Goal: Transaction & Acquisition: Purchase product/service

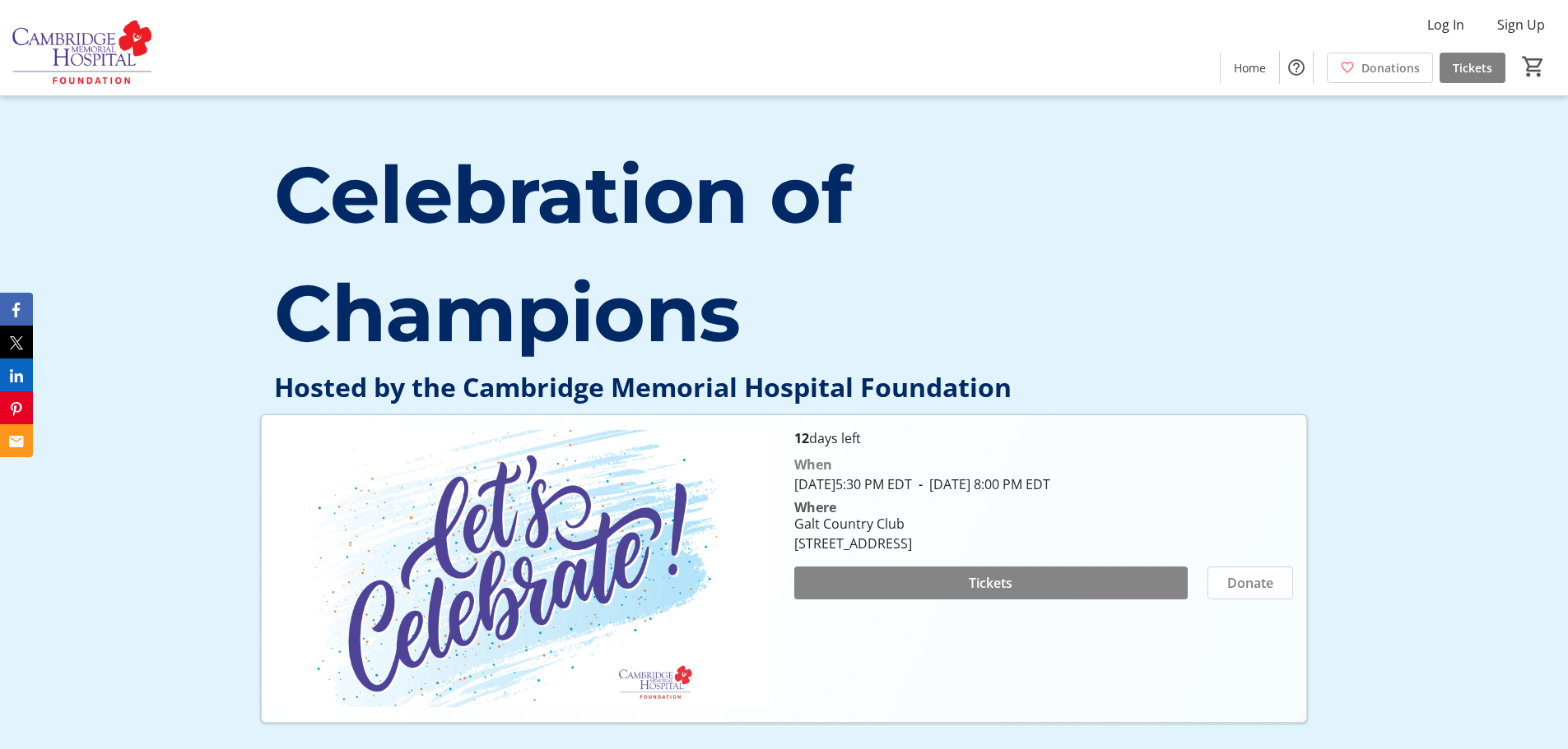
click at [988, 580] on span "Tickets" at bounding box center [990, 583] width 44 height 19
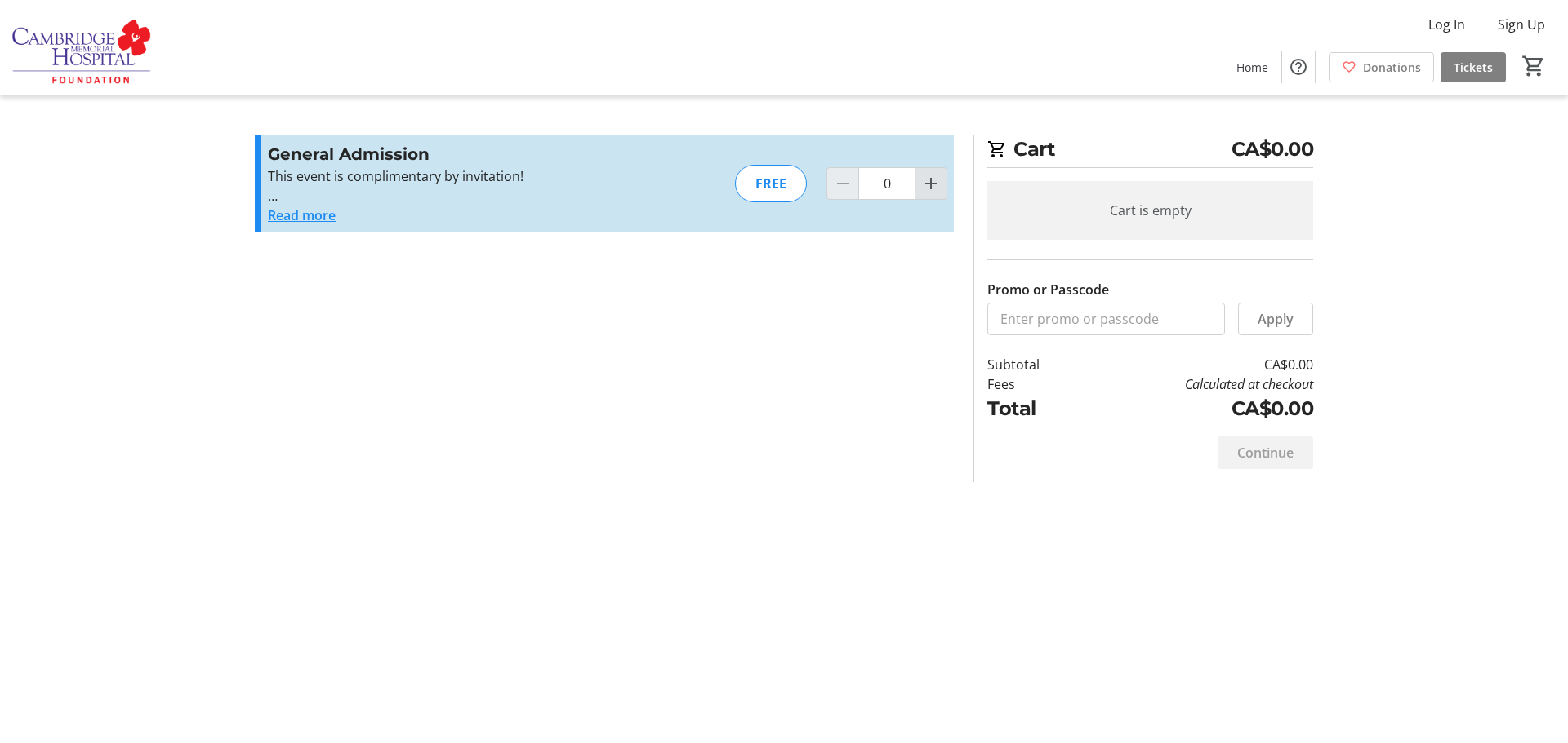
click at [931, 182] on mat-icon "Increment by one" at bounding box center [931, 183] width 19 height 19
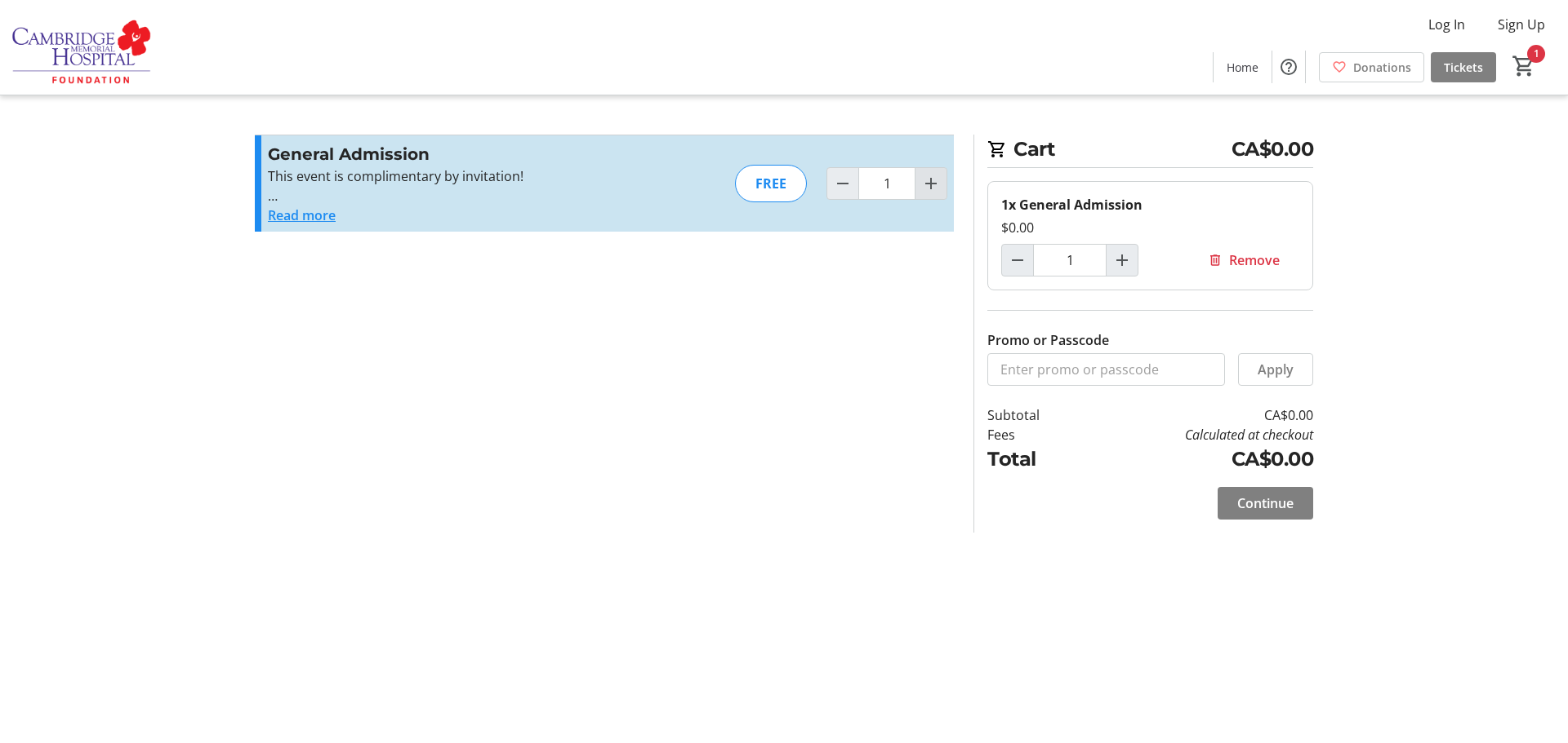
click at [931, 182] on mat-icon "Increment by one" at bounding box center [931, 183] width 19 height 19
type input "2"
click at [1259, 499] on span "Continue" at bounding box center [1265, 504] width 56 height 19
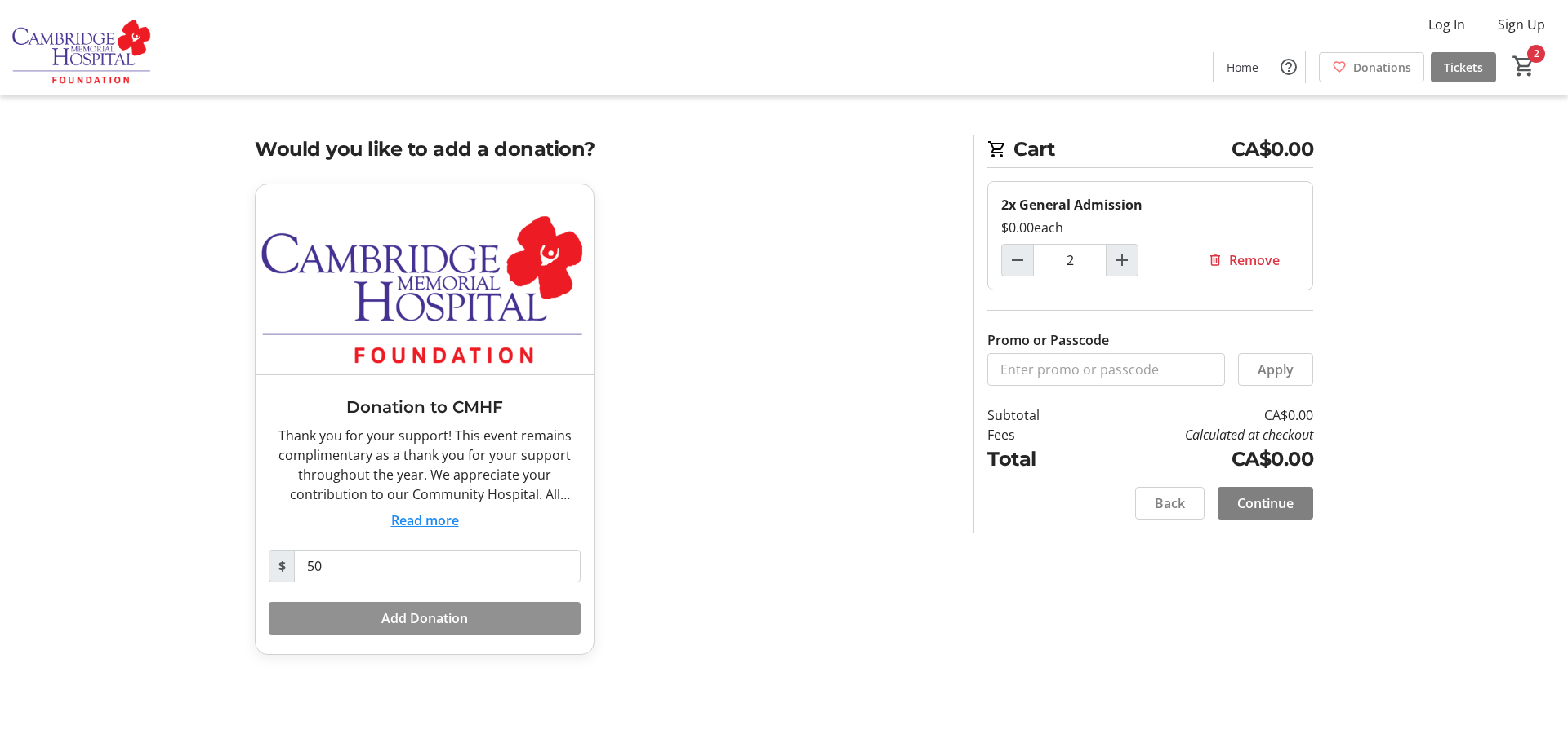
click at [421, 617] on span "Add Donation" at bounding box center [425, 619] width 87 height 19
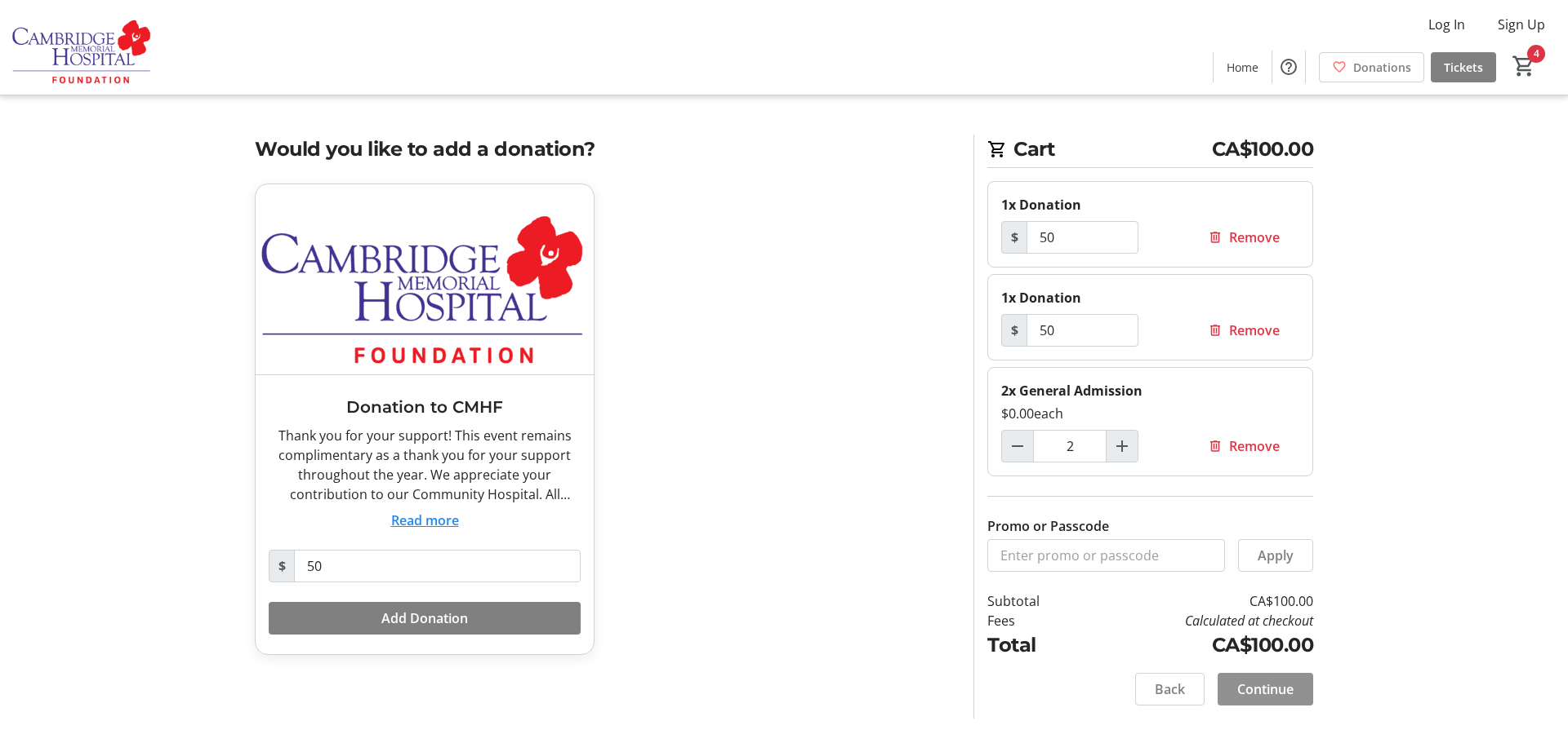
click at [1261, 690] on span "Continue" at bounding box center [1265, 689] width 56 height 19
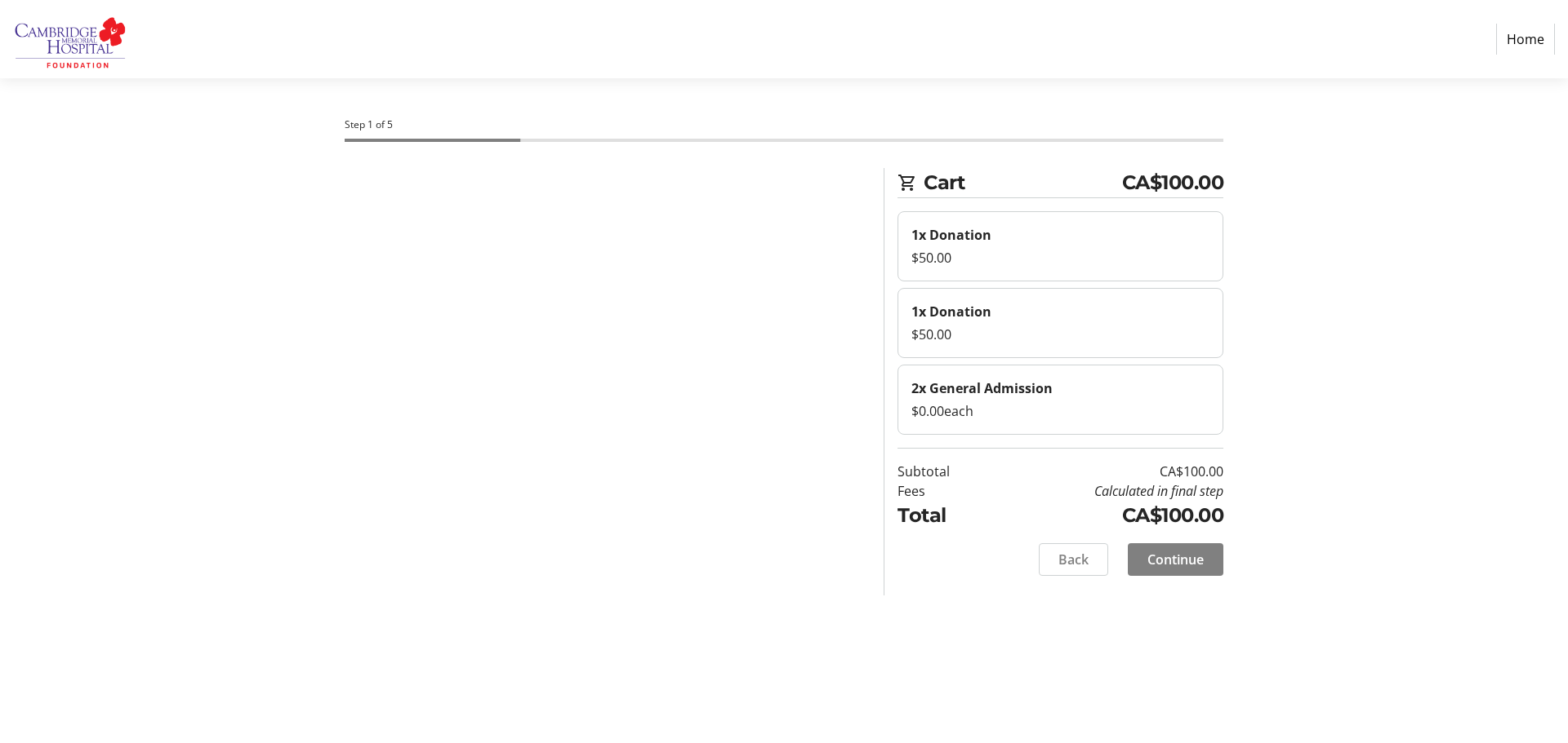
select select "CA"
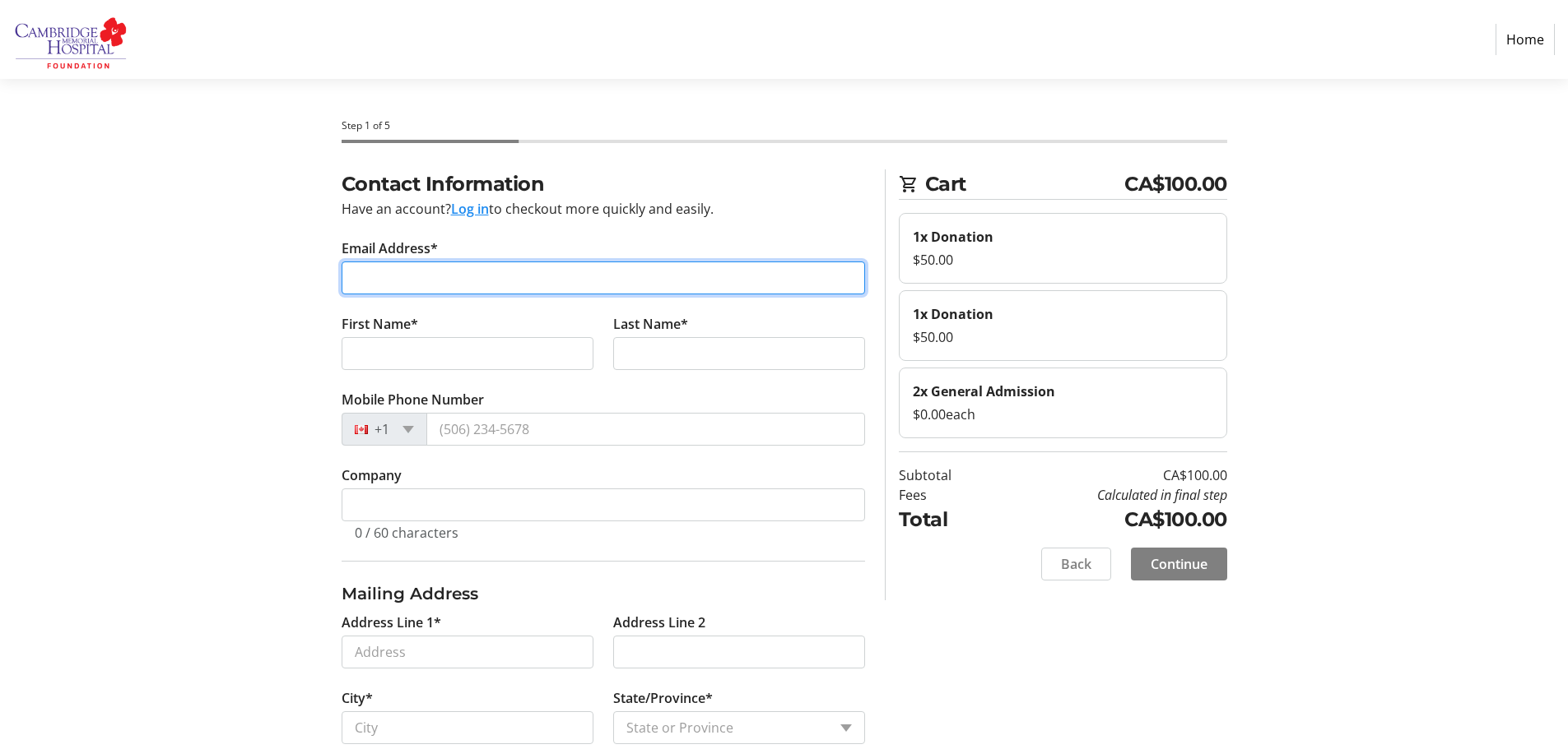
click at [368, 273] on input "Email Address*" at bounding box center [603, 278] width 524 height 33
type input "[PERSON_NAME][EMAIL_ADDRESS][DOMAIN_NAME]"
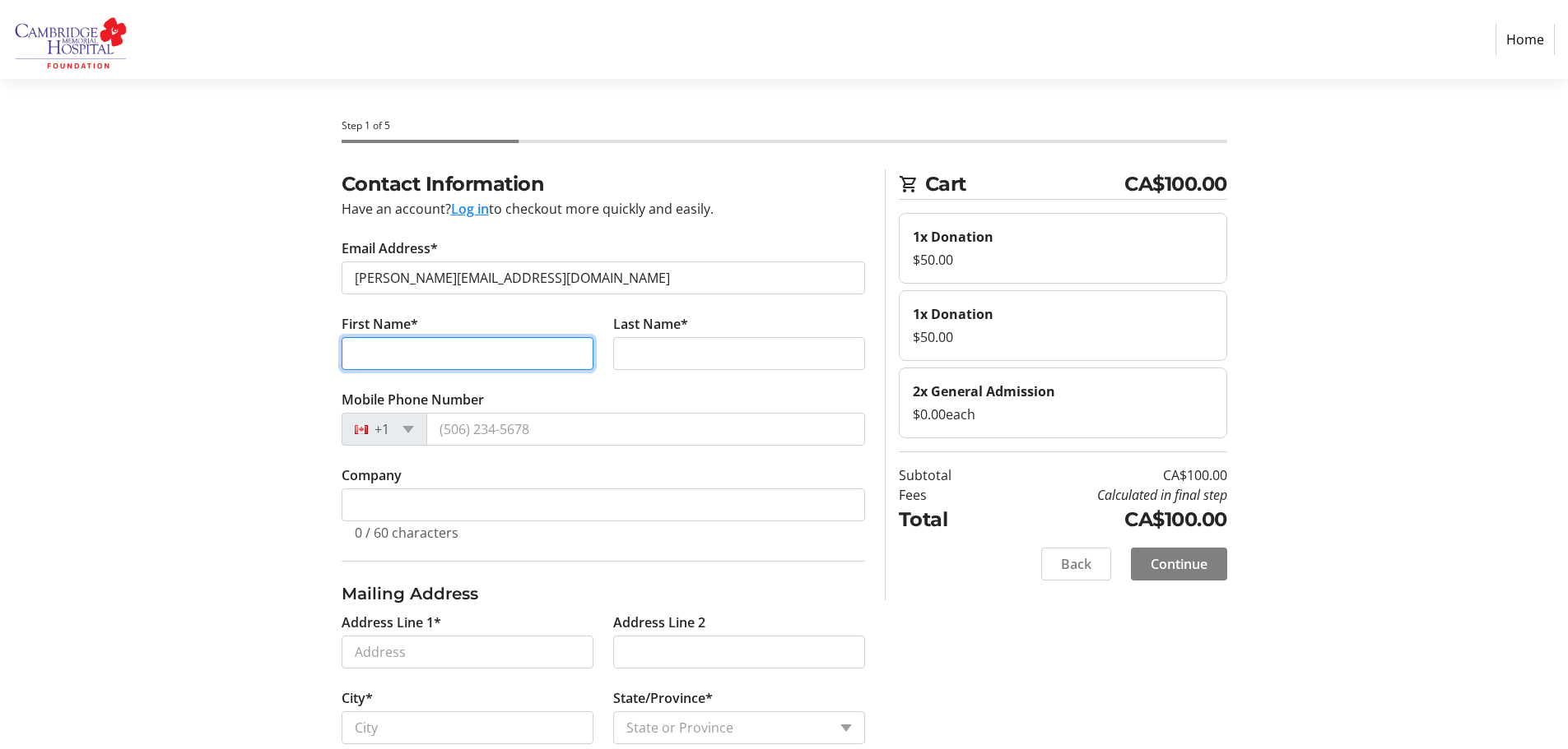
type input "[PERSON_NAME]"
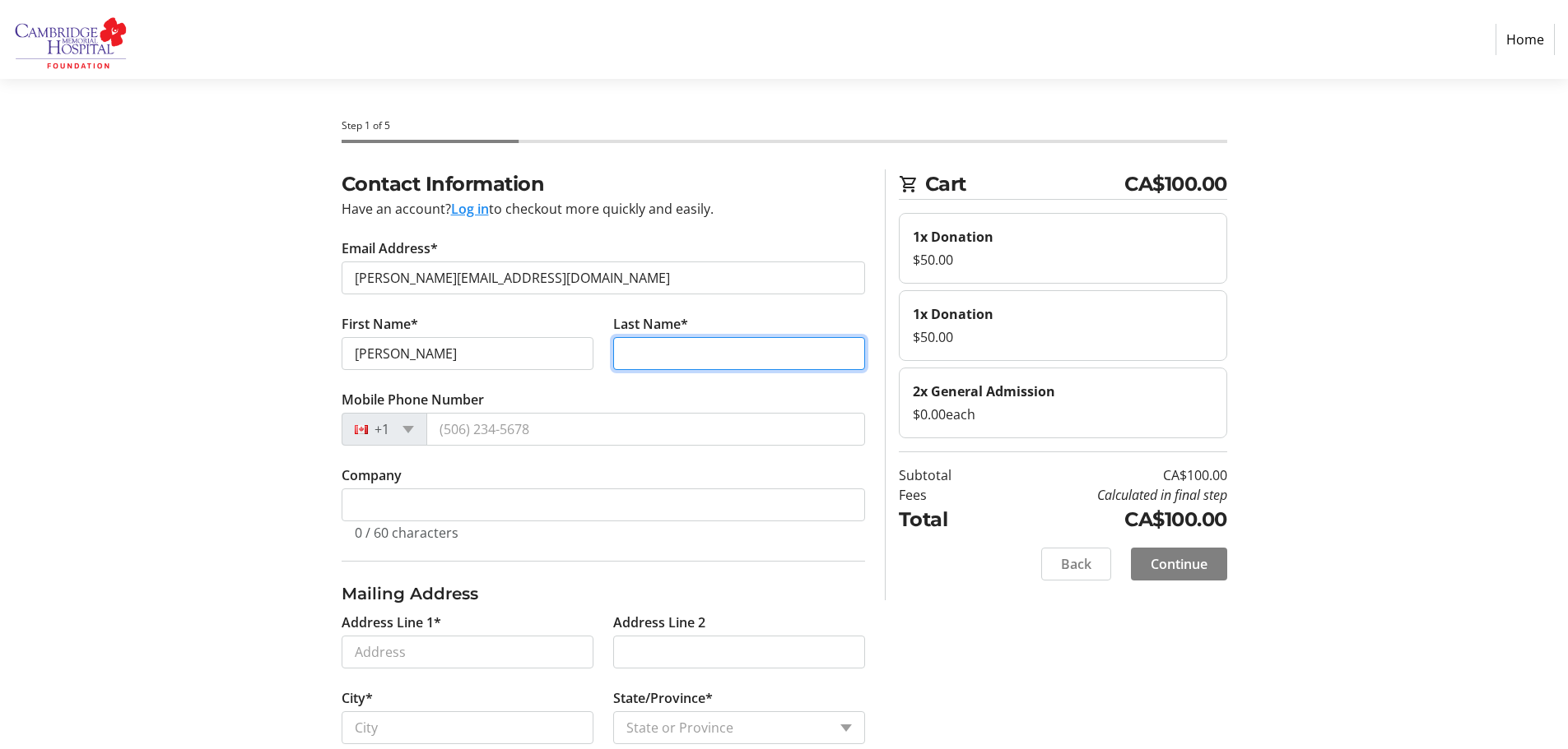
type input "[PERSON_NAME]"
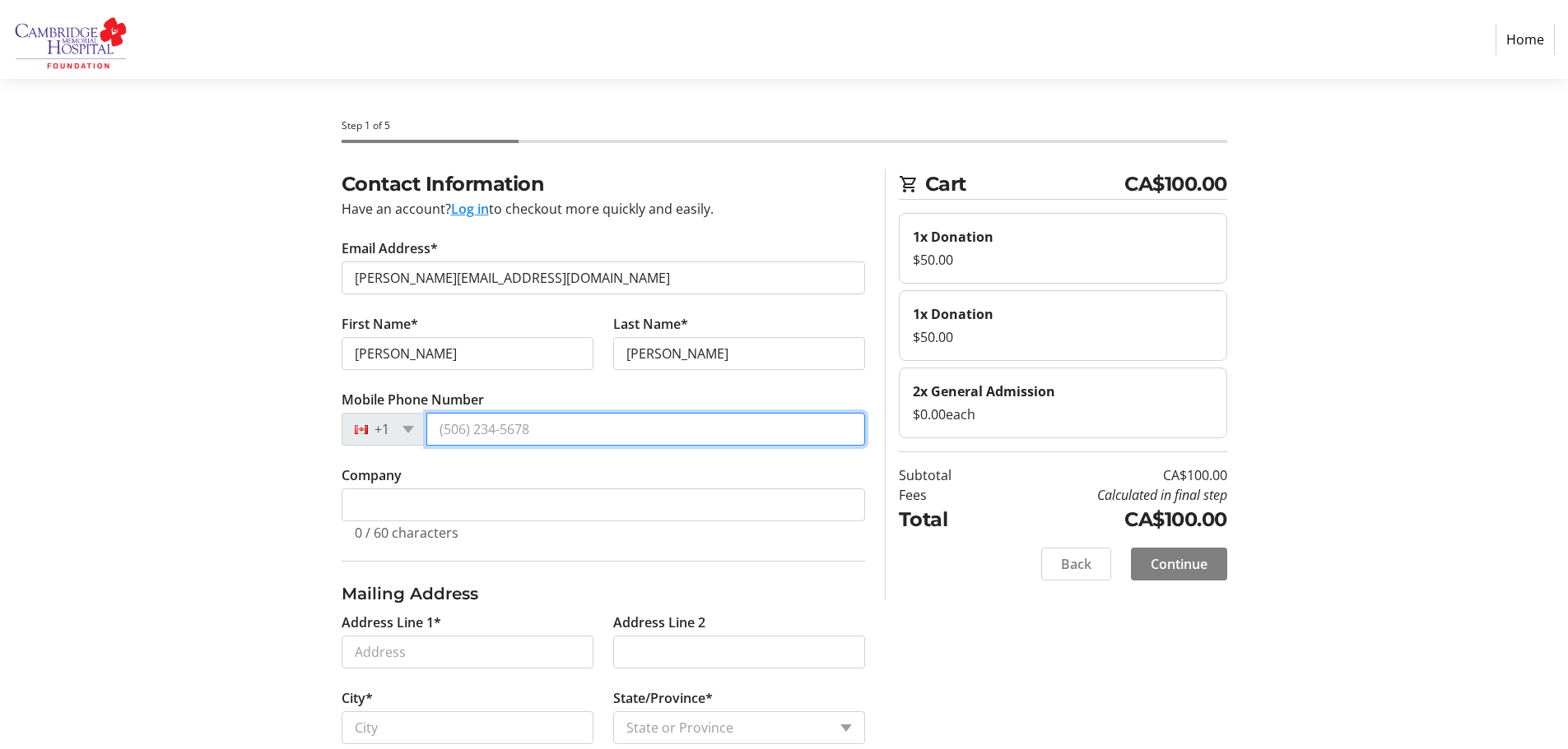
type input "[PHONE_NUMBER]"
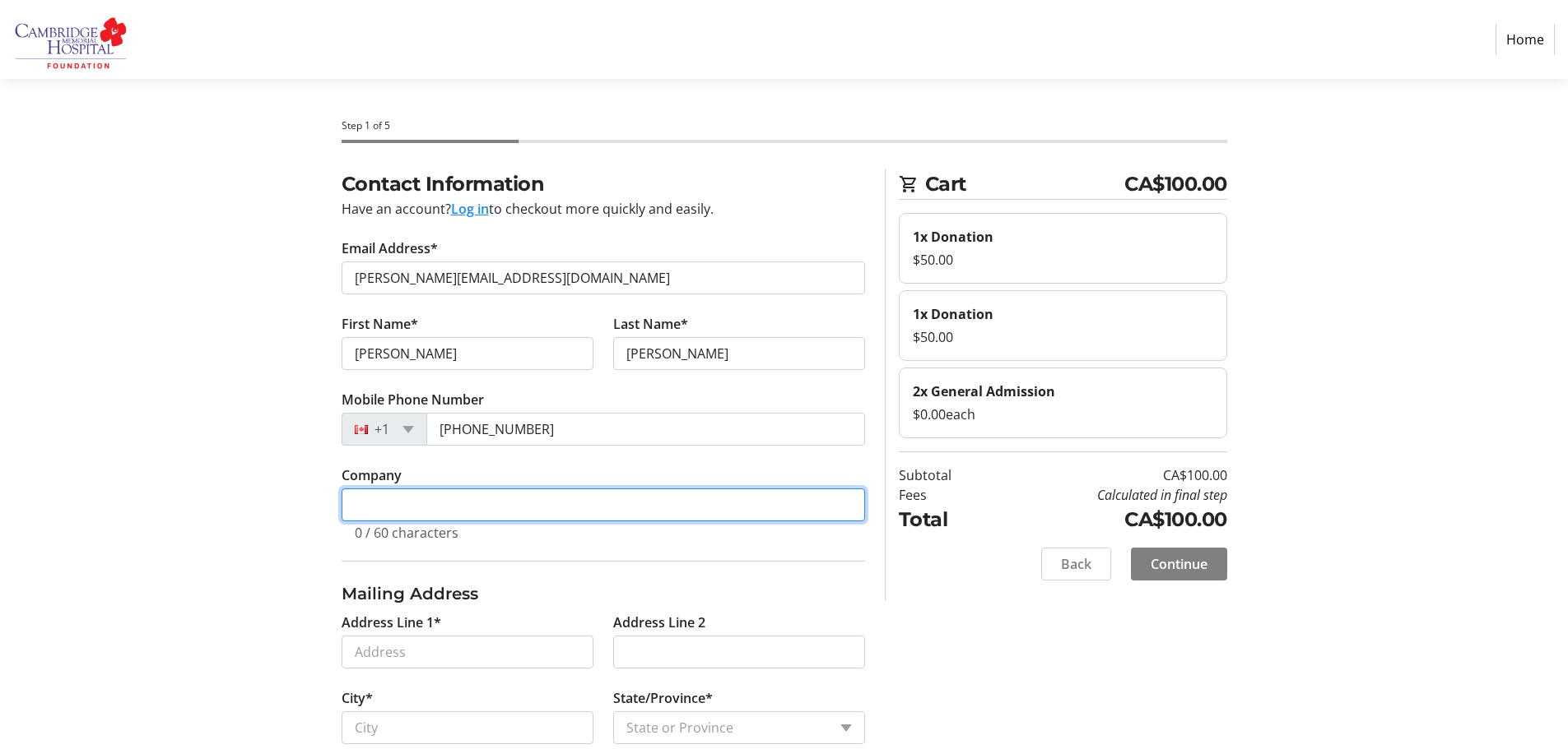
type input "RAPID ABRASIVES AND ACCESSORIES INC."
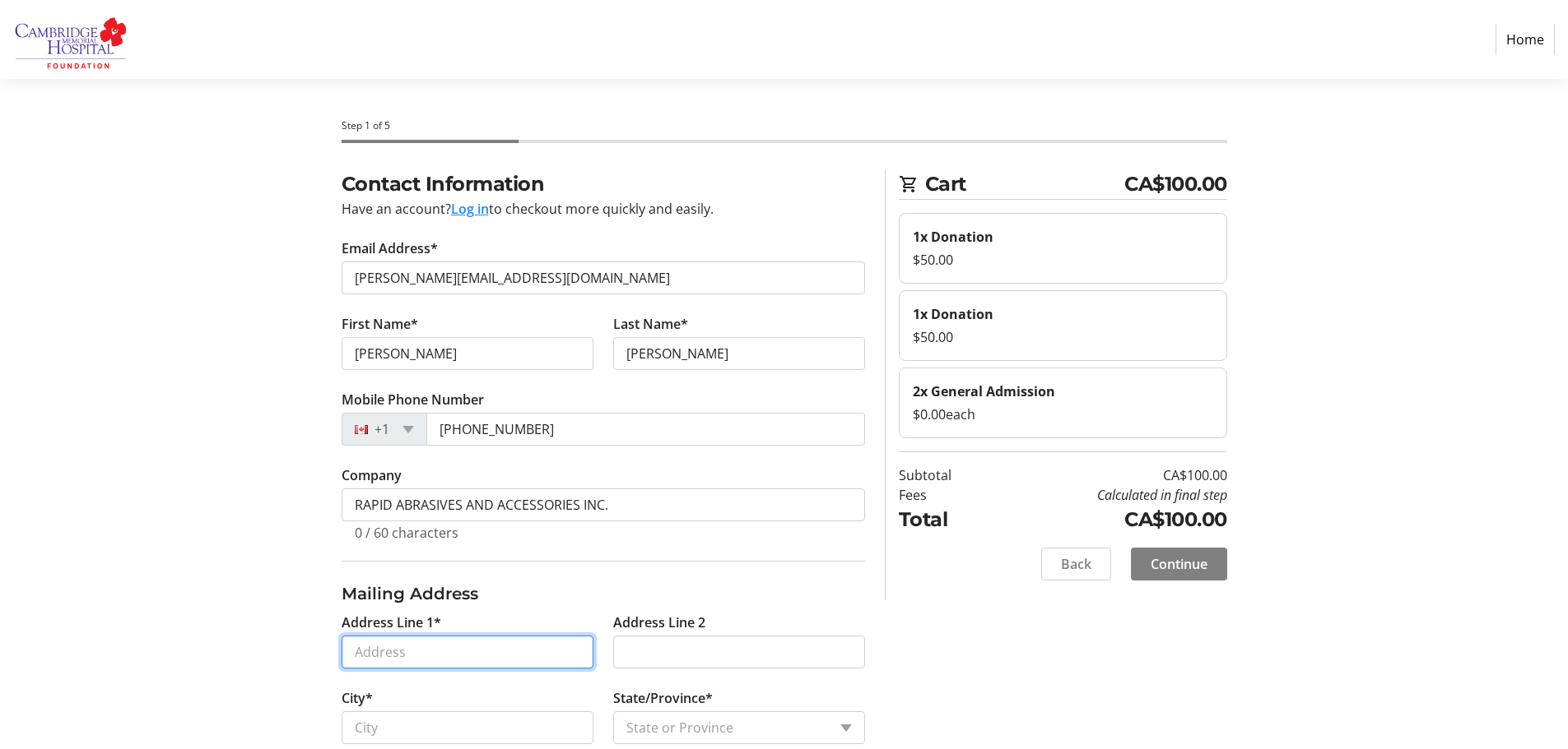
type input "[STREET_ADDRESS][PERSON_NAME]"
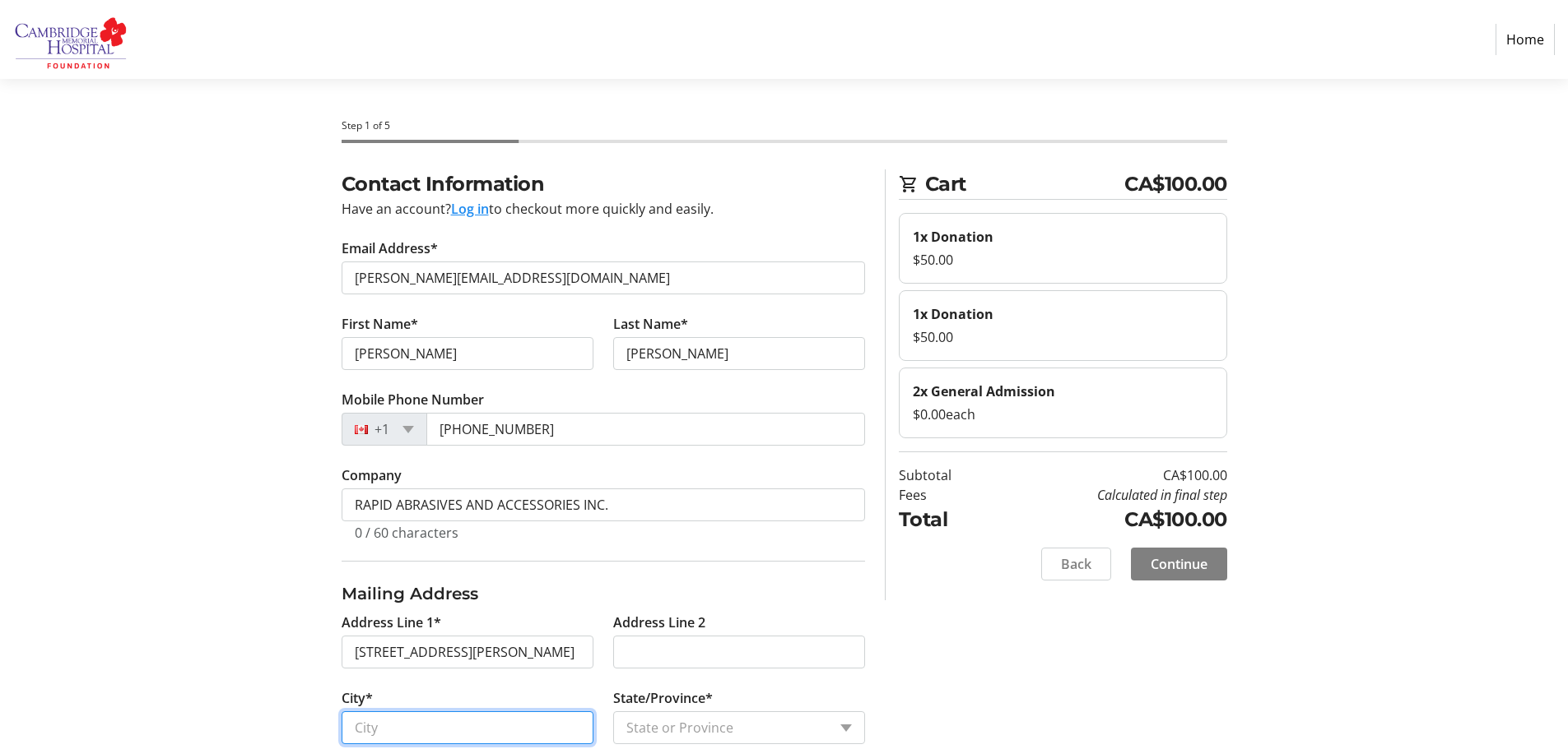
type input "[GEOGRAPHIC_DATA]"
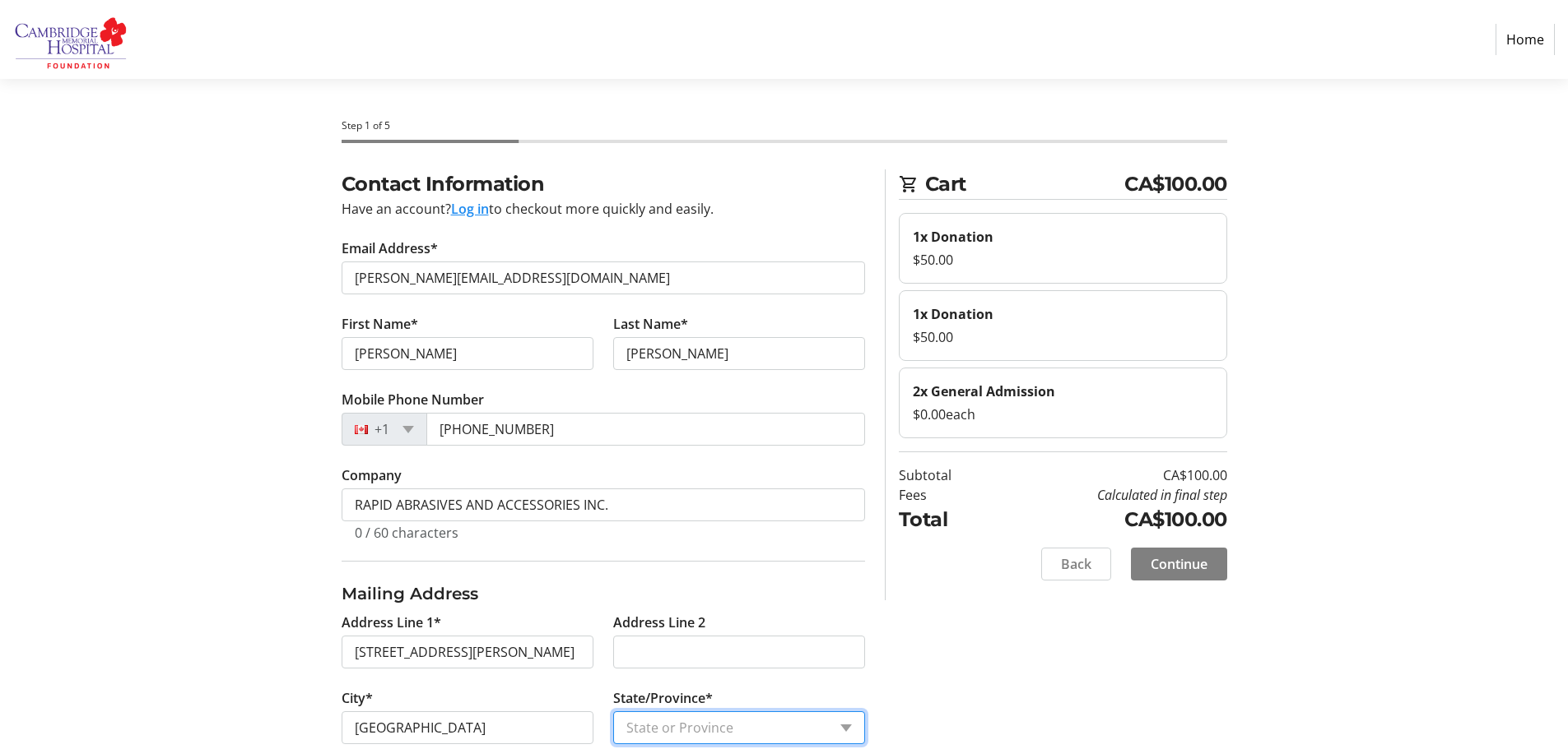
select select "ON"
type input "N1T 2C2"
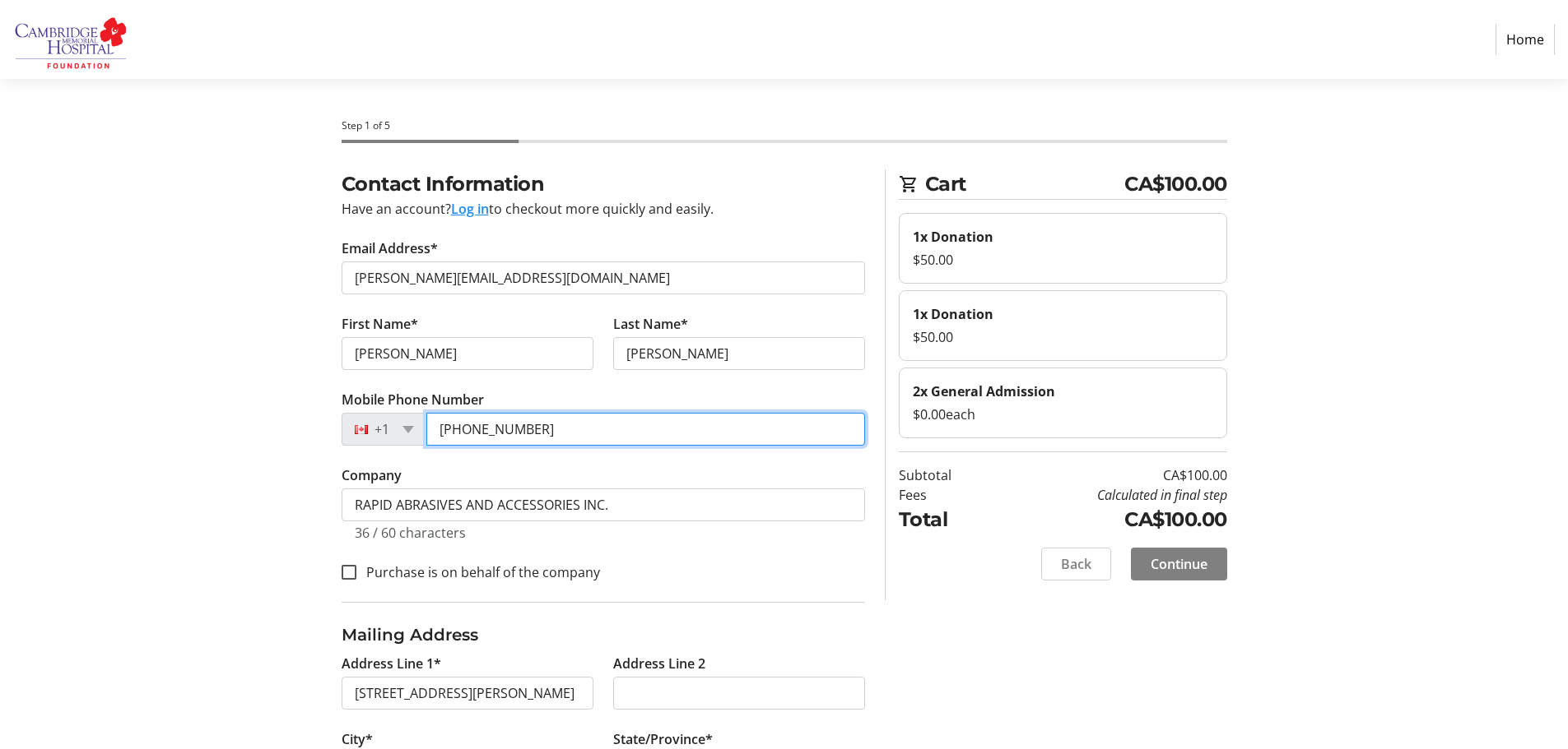
click at [534, 432] on input "[PHONE_NUMBER]" at bounding box center [645, 430] width 439 height 33
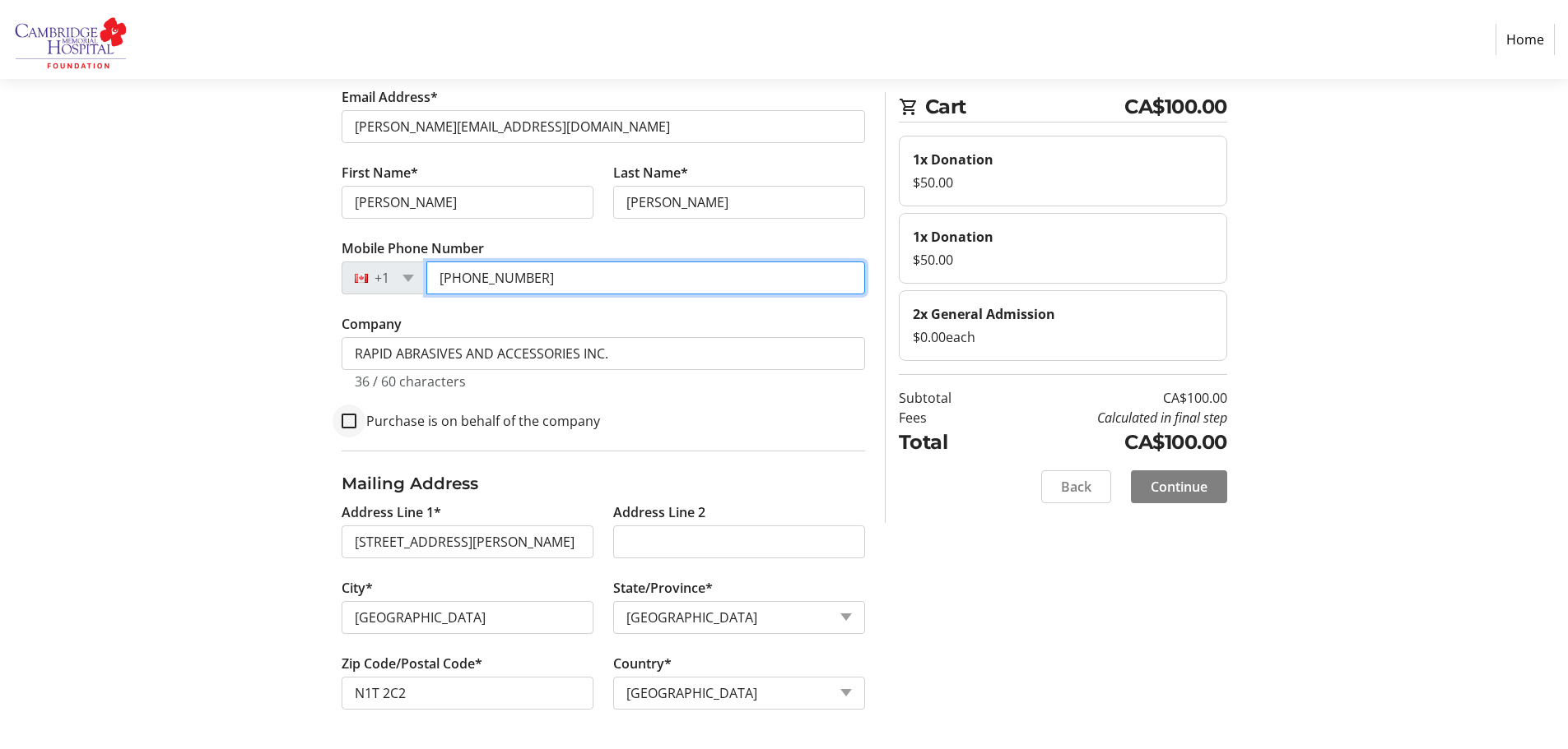
type input "[PHONE_NUMBER]"
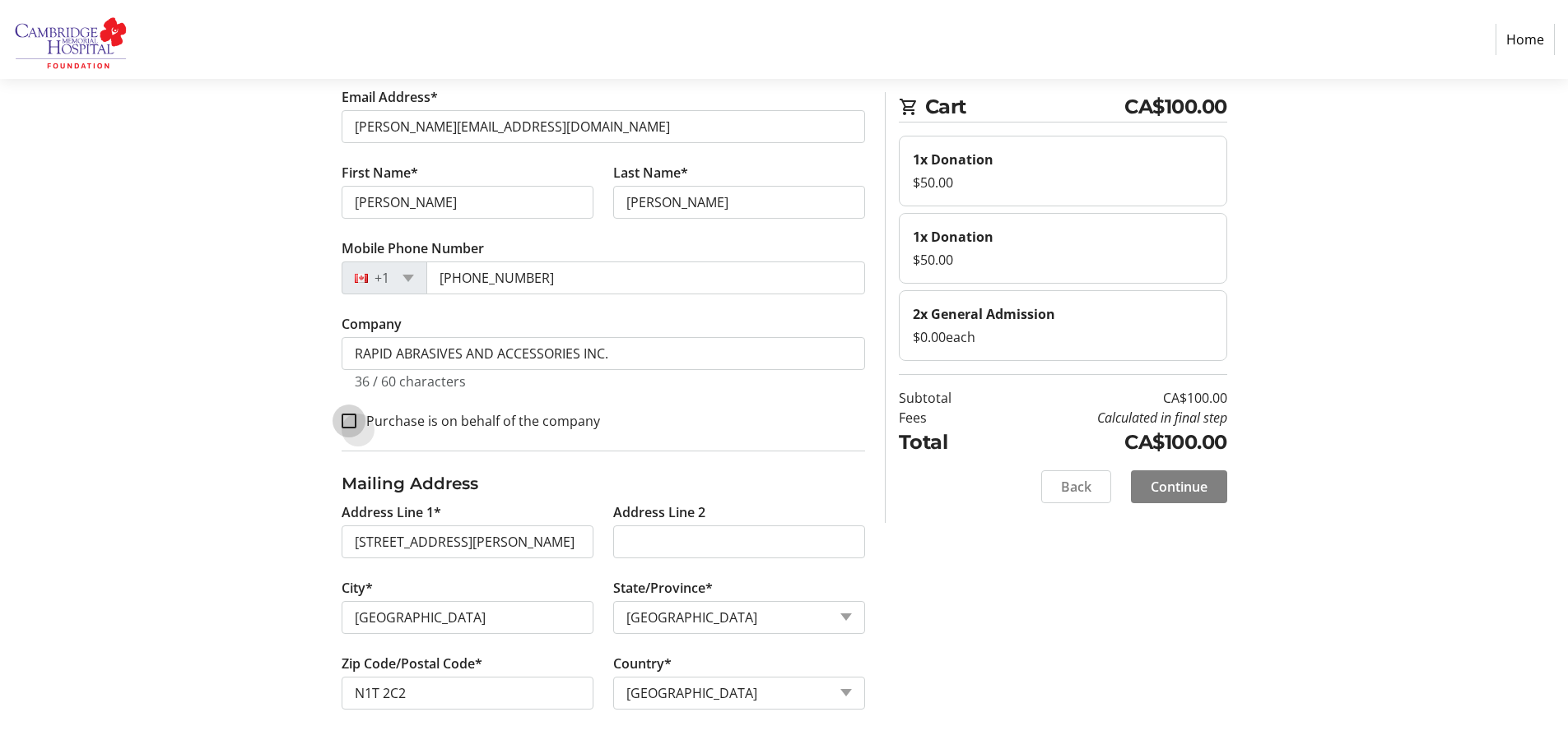
click at [351, 421] on input "Purchase is on behalf of the company" at bounding box center [348, 420] width 15 height 15
checkbox input "true"
click at [1176, 486] on span "Continue" at bounding box center [1179, 486] width 56 height 19
click at [1176, 486] on div "Back Continue" at bounding box center [1062, 487] width 328 height 33
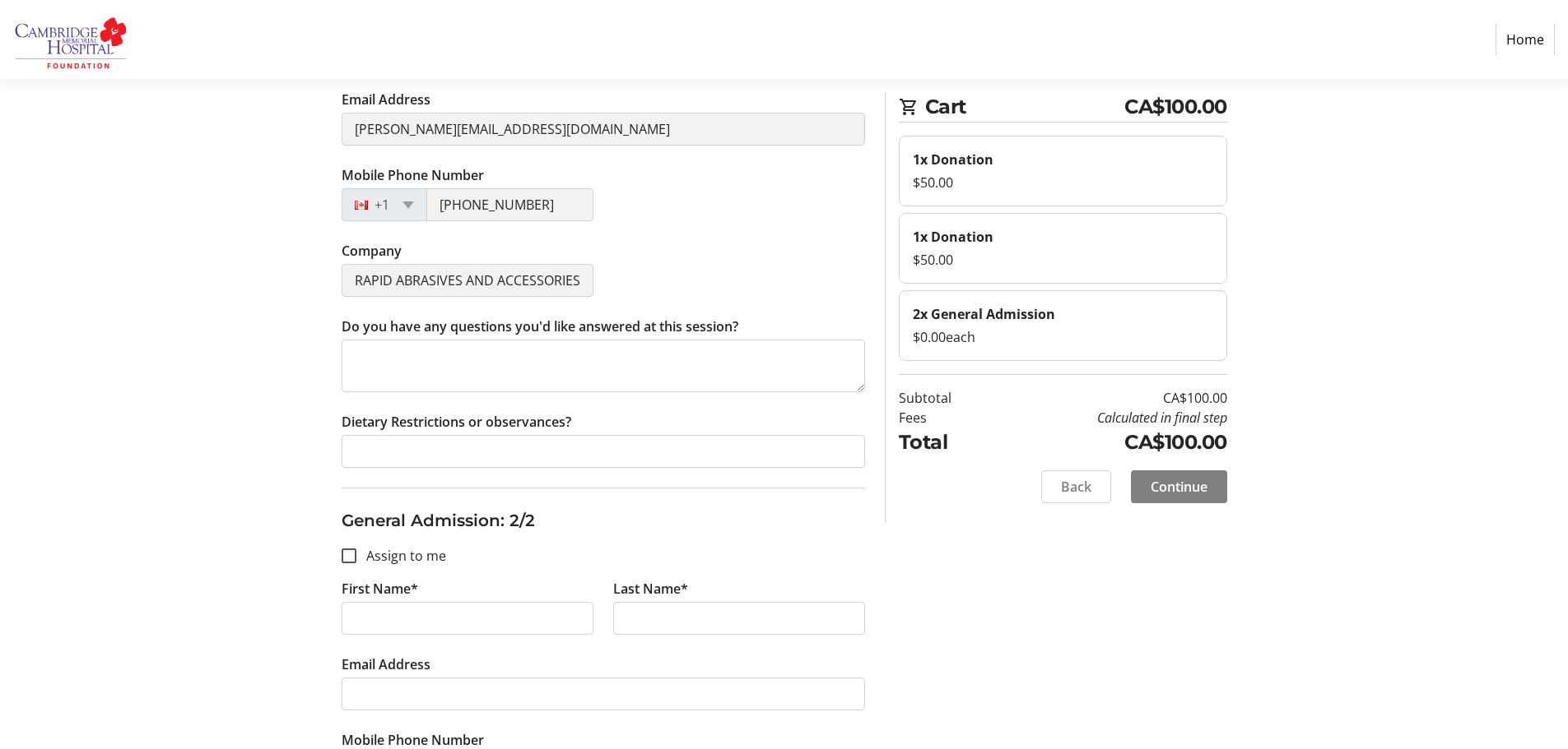
scroll to position [411, 0]
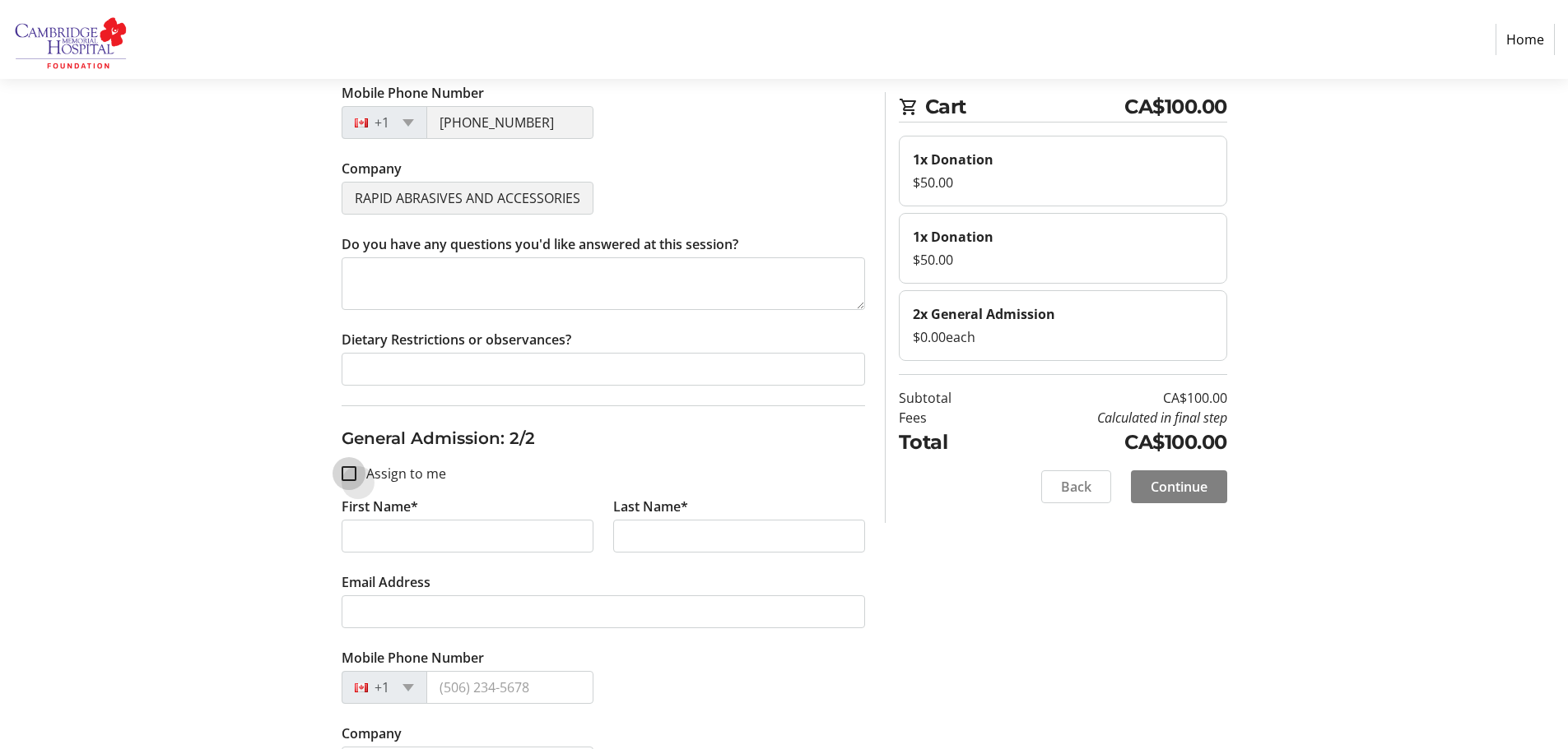
click at [349, 477] on input "Assign to me" at bounding box center [348, 473] width 15 height 15
checkbox input "true"
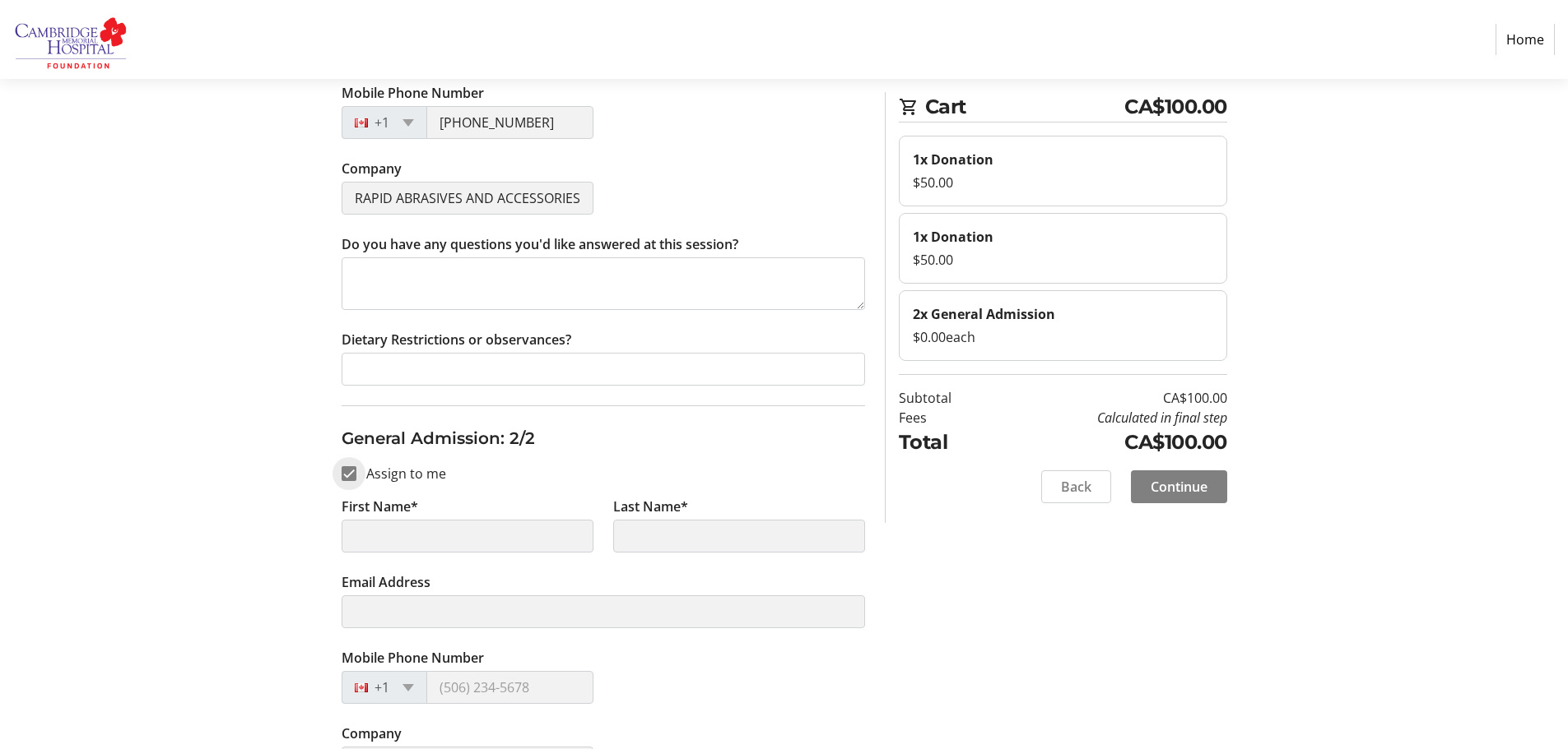
type input "[PERSON_NAME]"
type input "[PERSON_NAME][EMAIL_ADDRESS][DOMAIN_NAME]"
type input "[PHONE_NUMBER]"
type input "RAPID ABRASIVES AND ACCESSORIES INC."
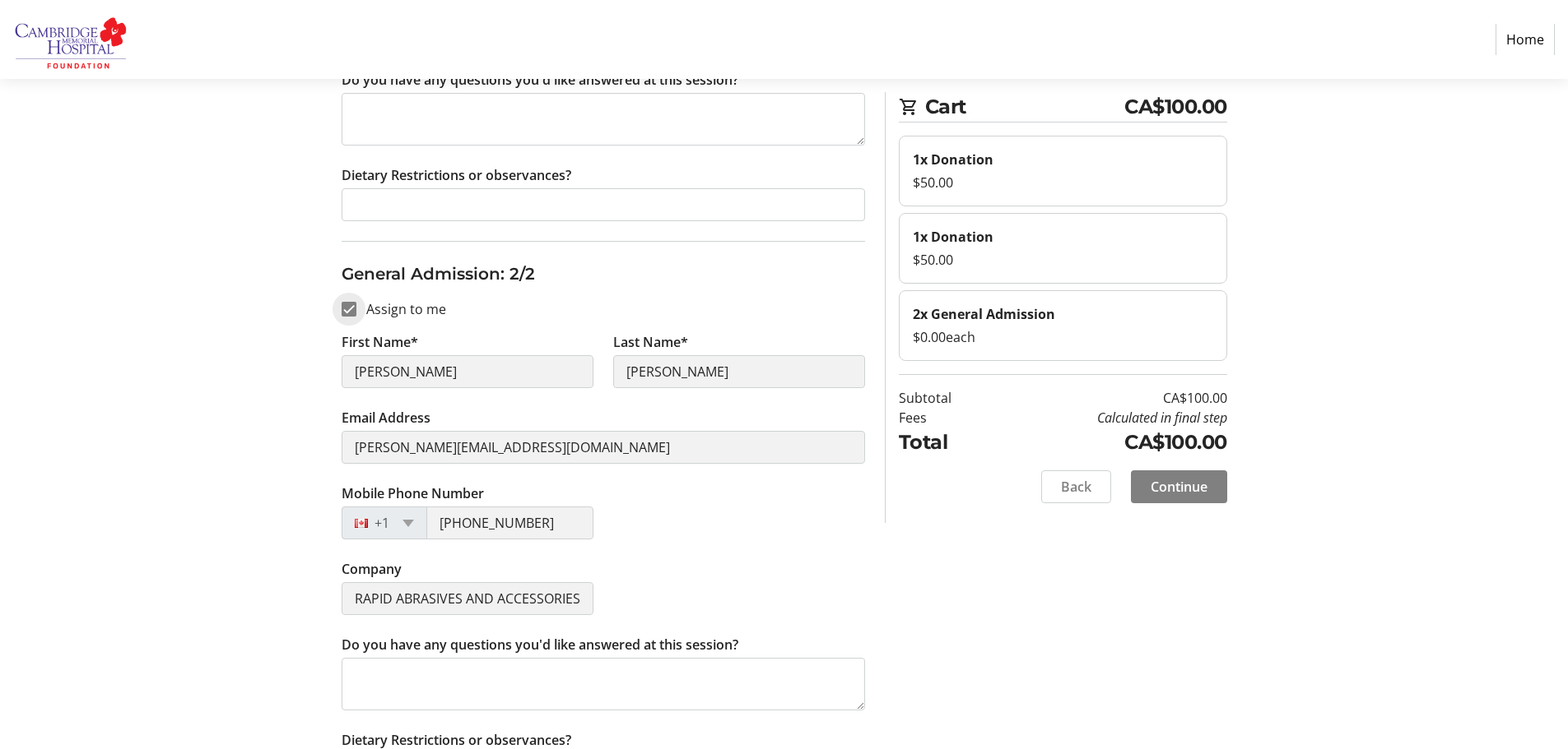
scroll to position [632, 0]
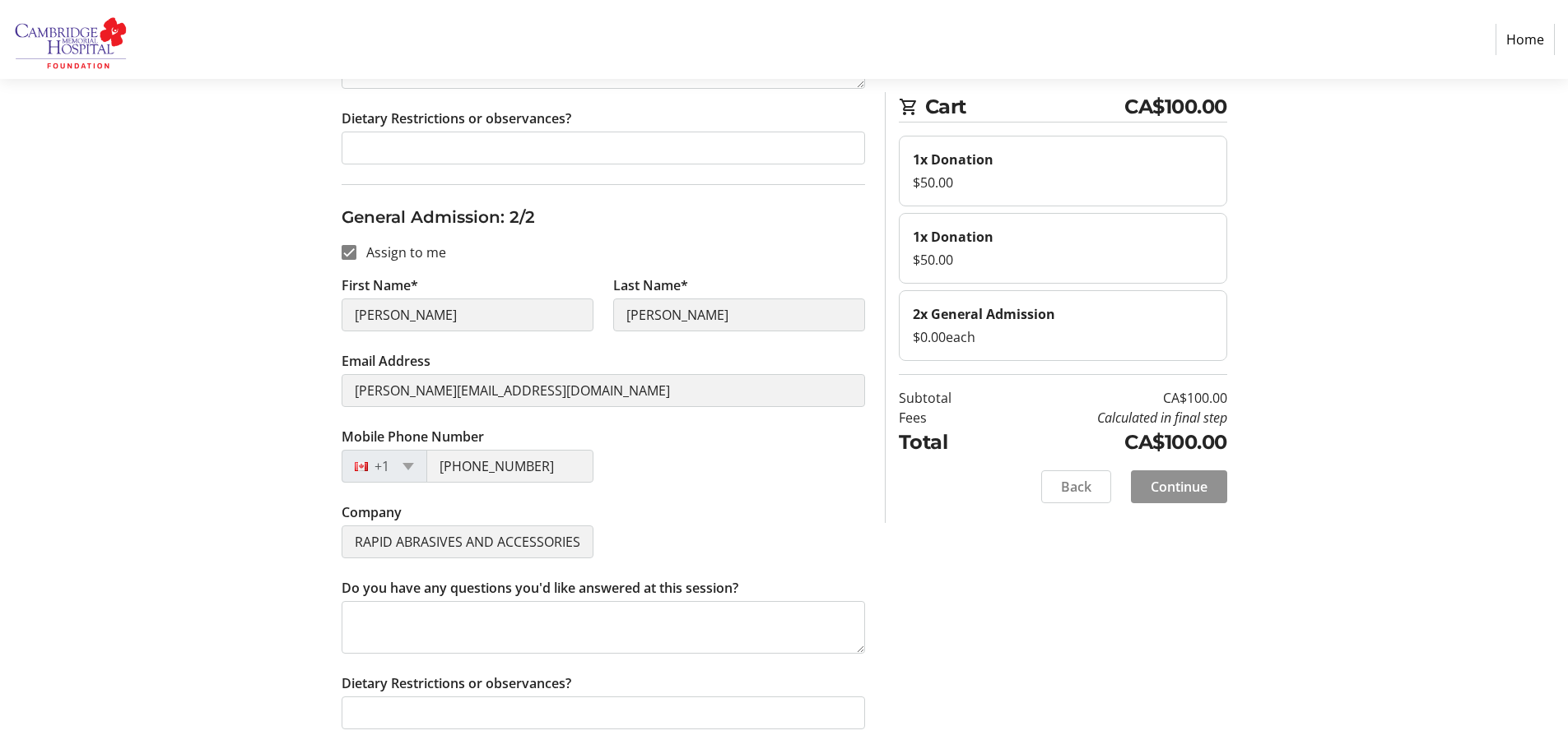
click at [1170, 491] on span "Continue" at bounding box center [1179, 486] width 56 height 19
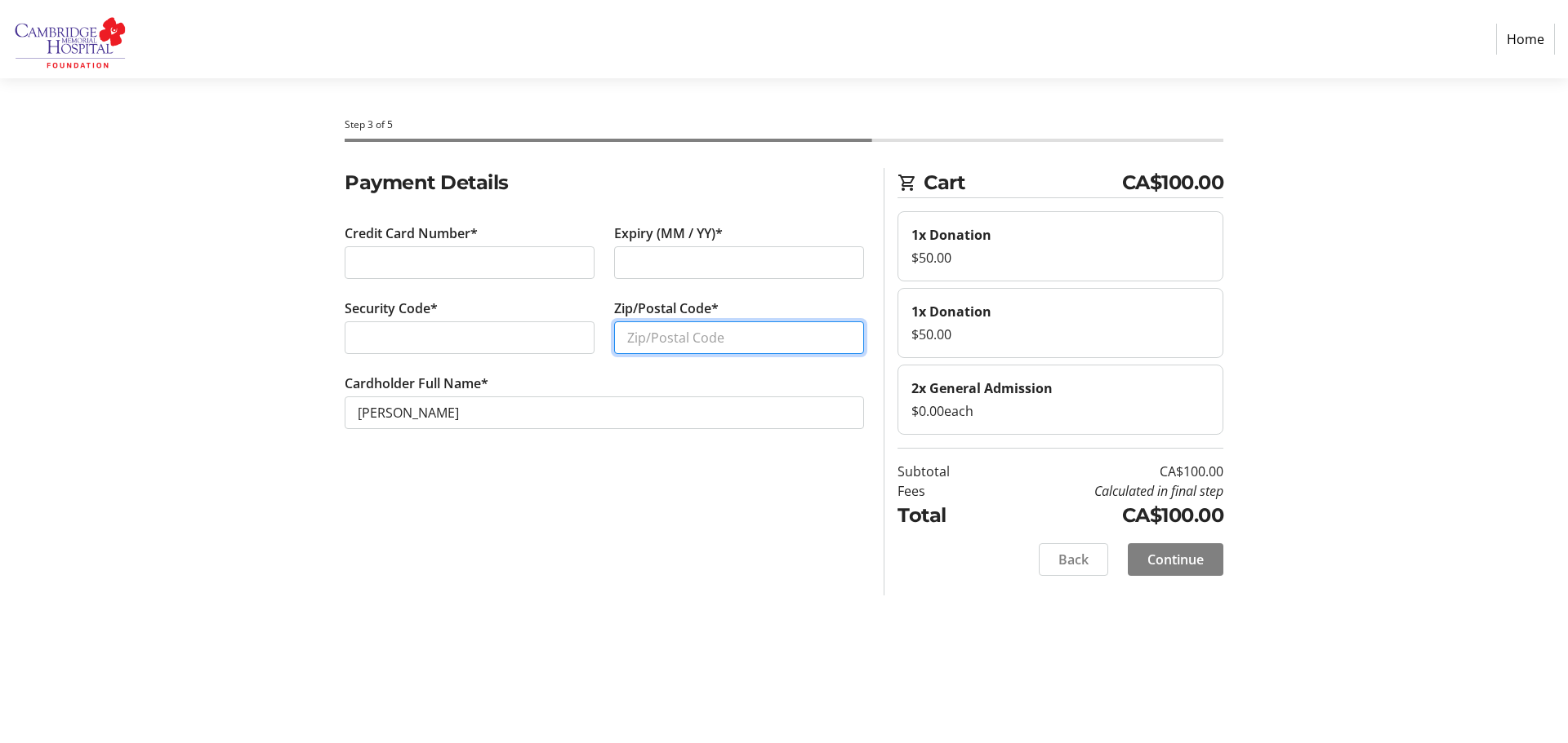
click at [744, 336] on input "Zip/Postal Code*" at bounding box center [739, 338] width 250 height 33
type input "N3C 1R6"
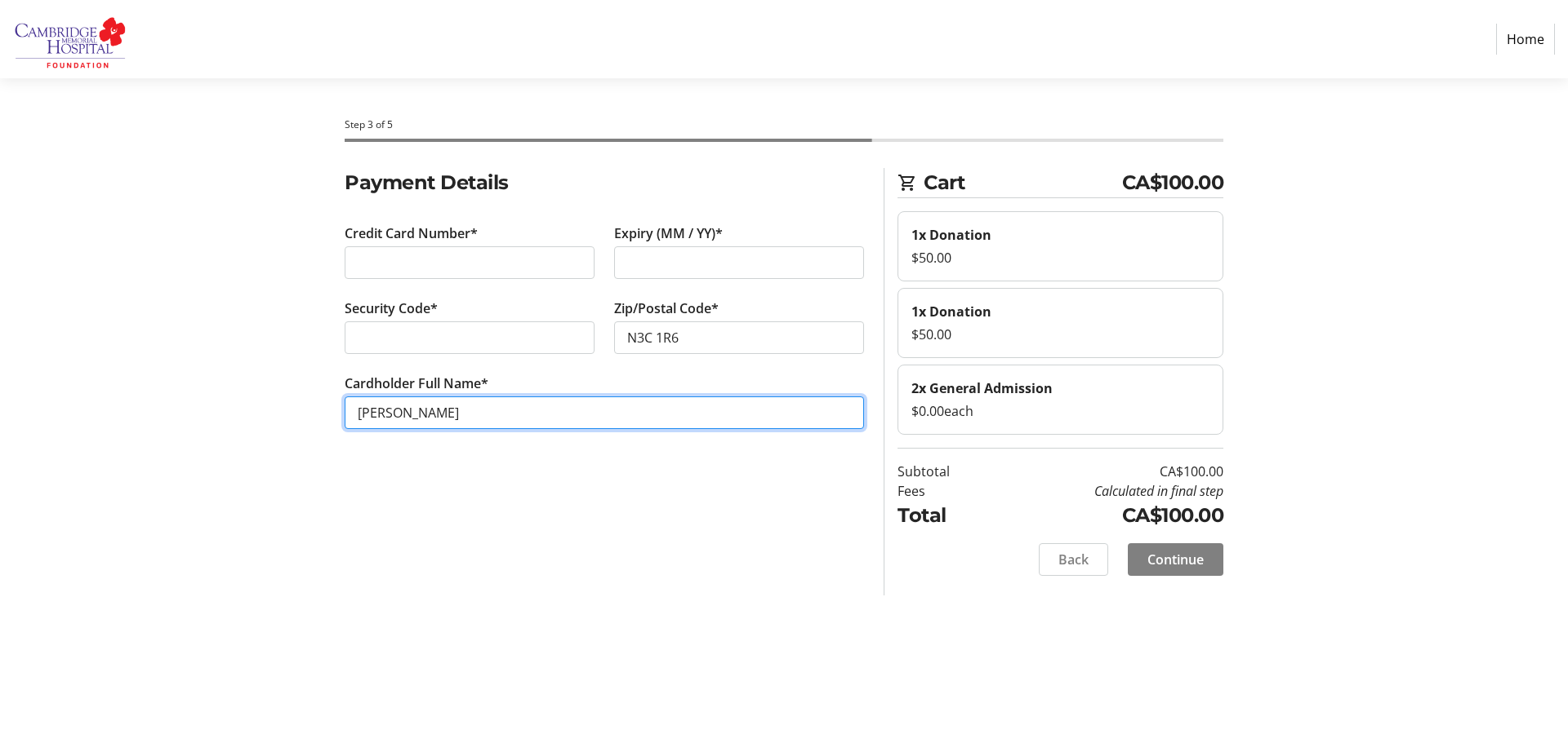
click at [468, 410] on input "[PERSON_NAME]" at bounding box center [604, 413] width 519 height 33
type input "S"
type input "[PERSON_NAME]"
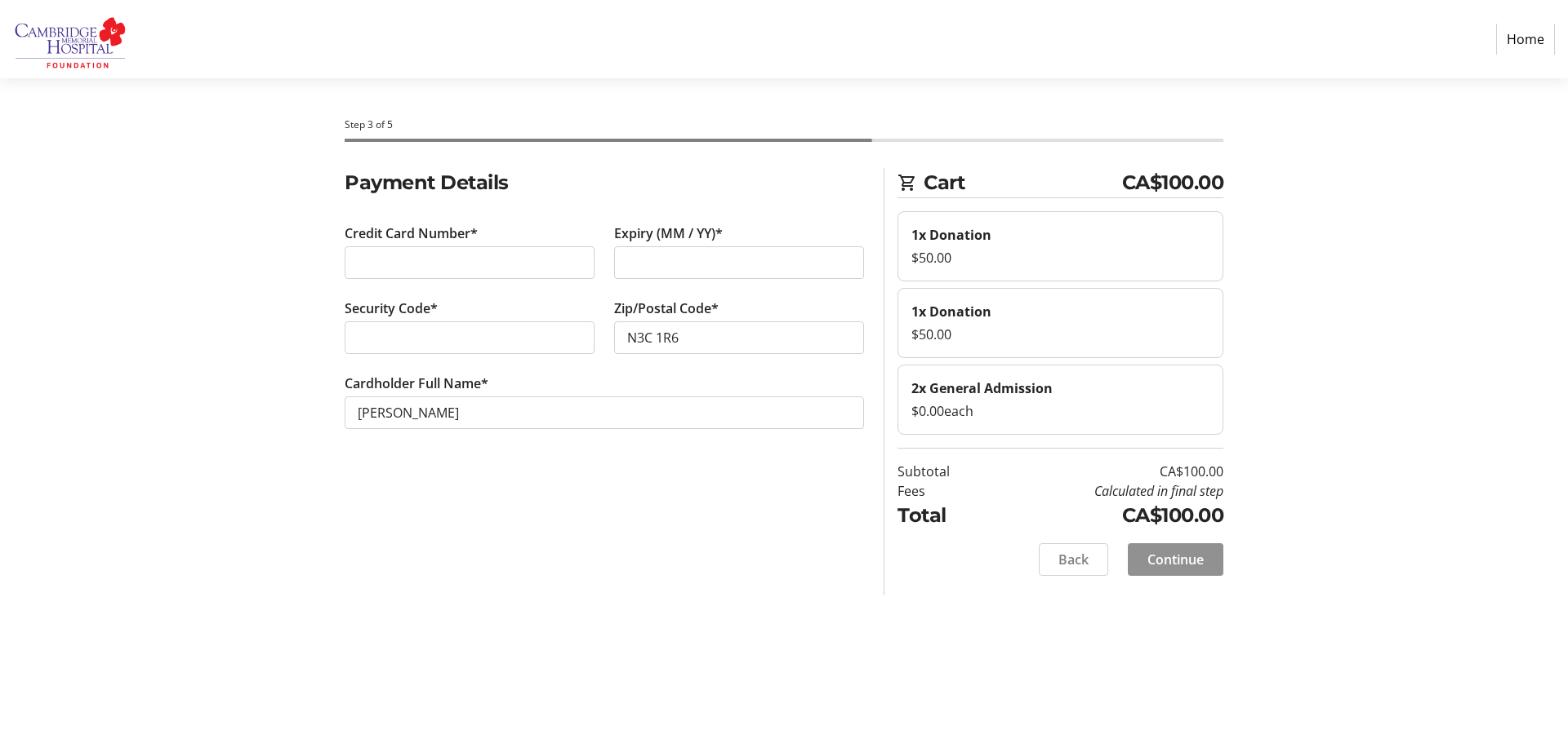
click at [1168, 558] on span "Continue" at bounding box center [1175, 560] width 56 height 19
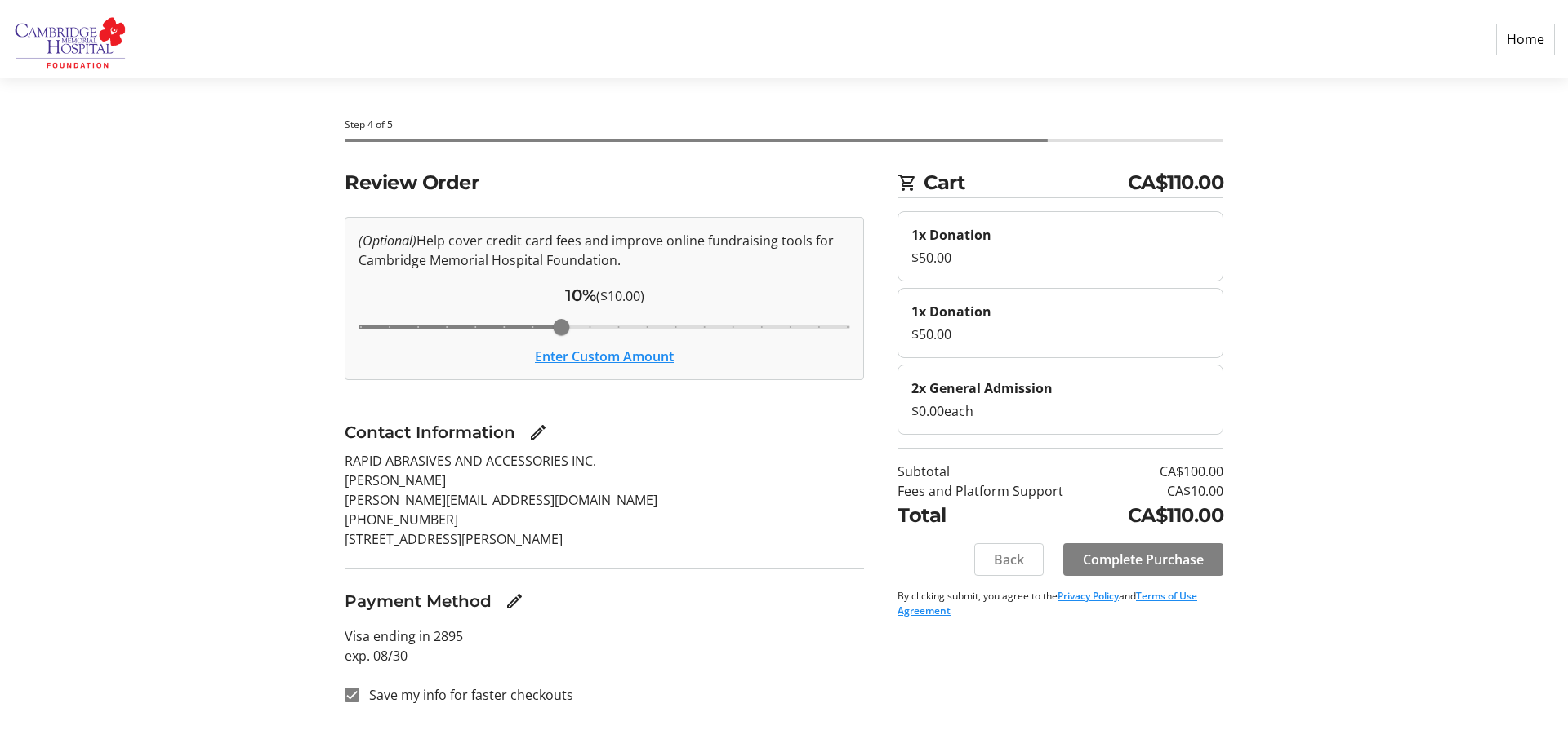
click at [1168, 558] on span "Complete Purchase" at bounding box center [1142, 560] width 121 height 19
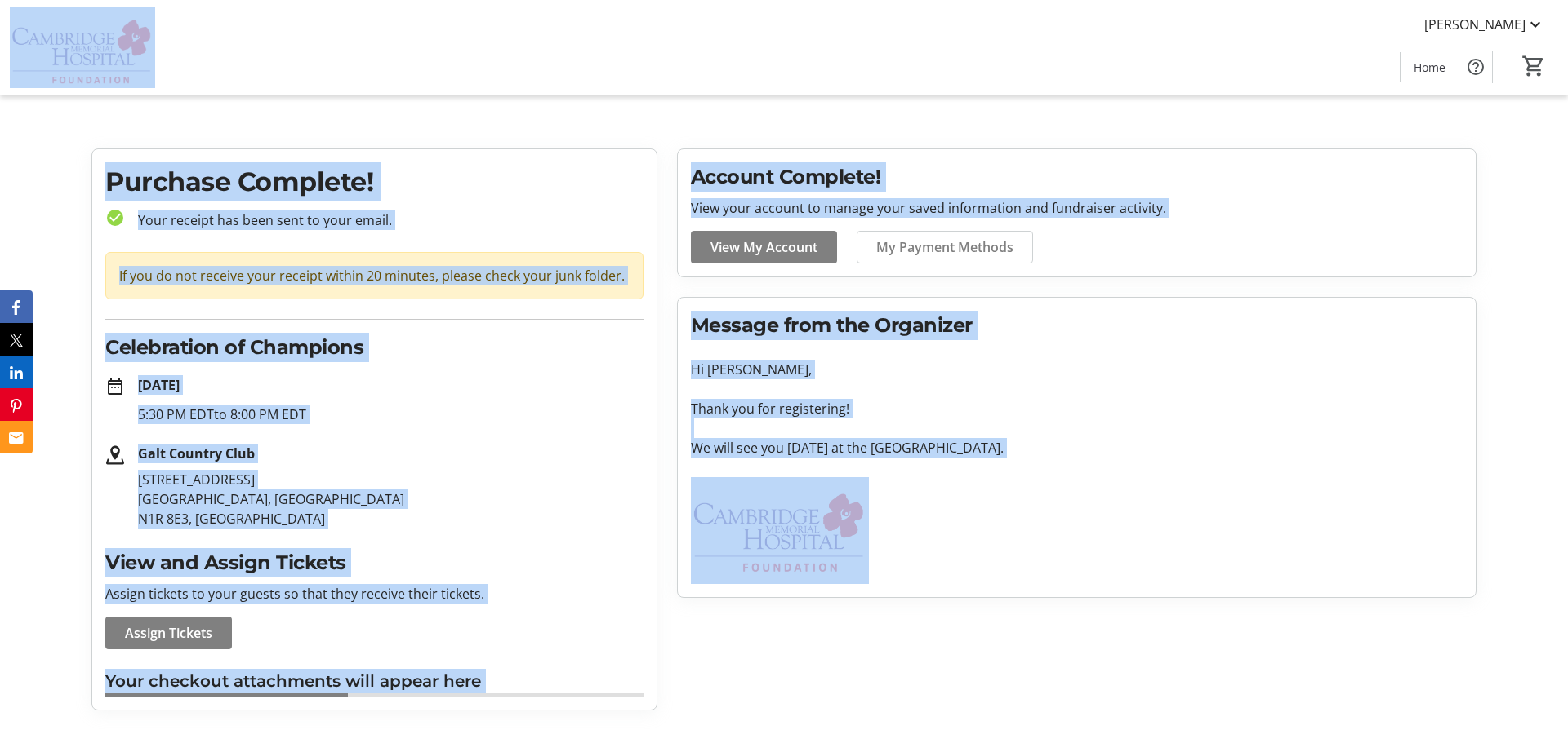
click at [1181, 668] on div "Account Complete! View your account to manage your saved information and fundra…" at bounding box center [1077, 429] width 819 height 563
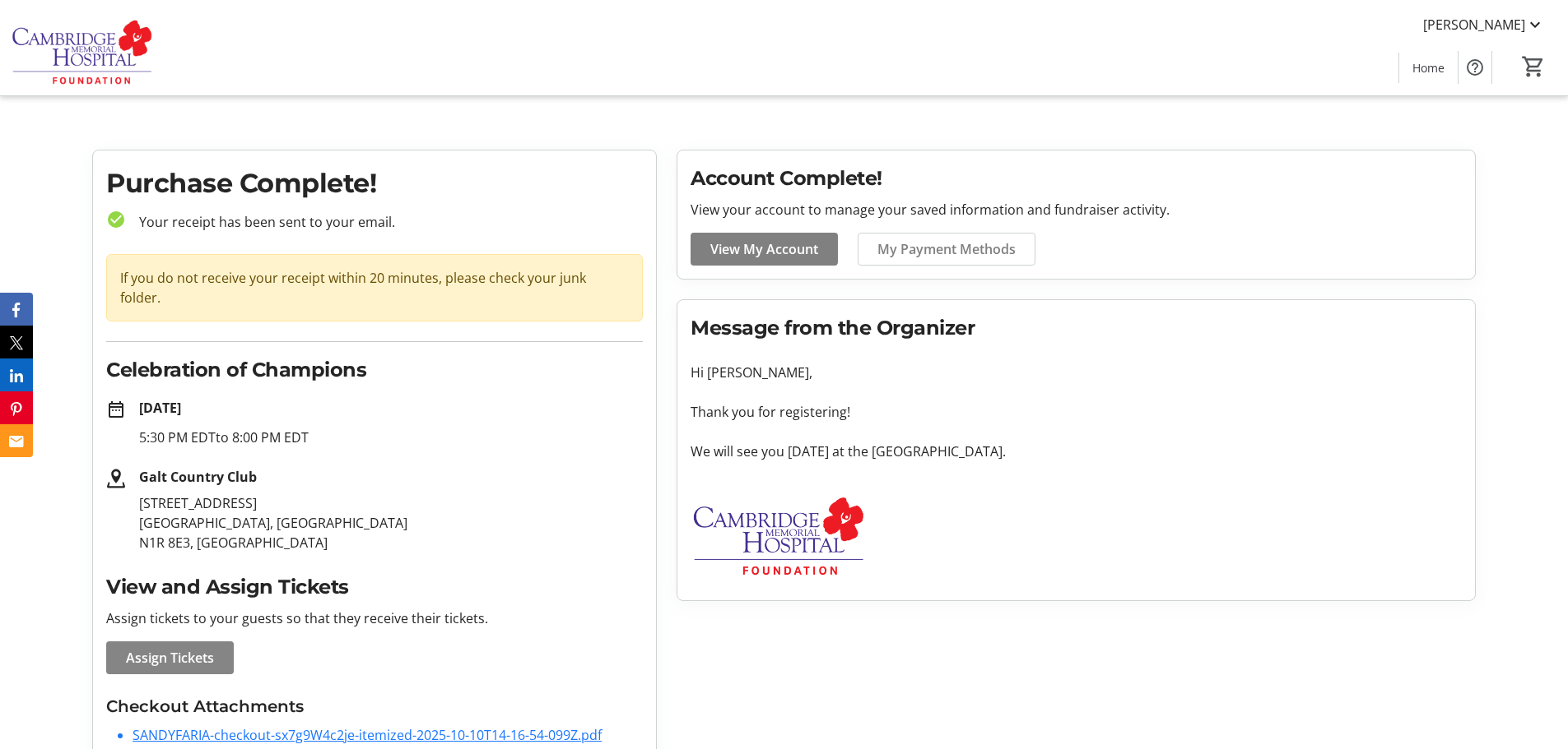
click at [167, 648] on span "Assign Tickets" at bounding box center [169, 658] width 88 height 19
click at [167, 639] on html "[PERSON_NAME] Home 0 Home Purchase Complete! check_circle Your receipt has been…" at bounding box center [784, 422] width 1568 height 844
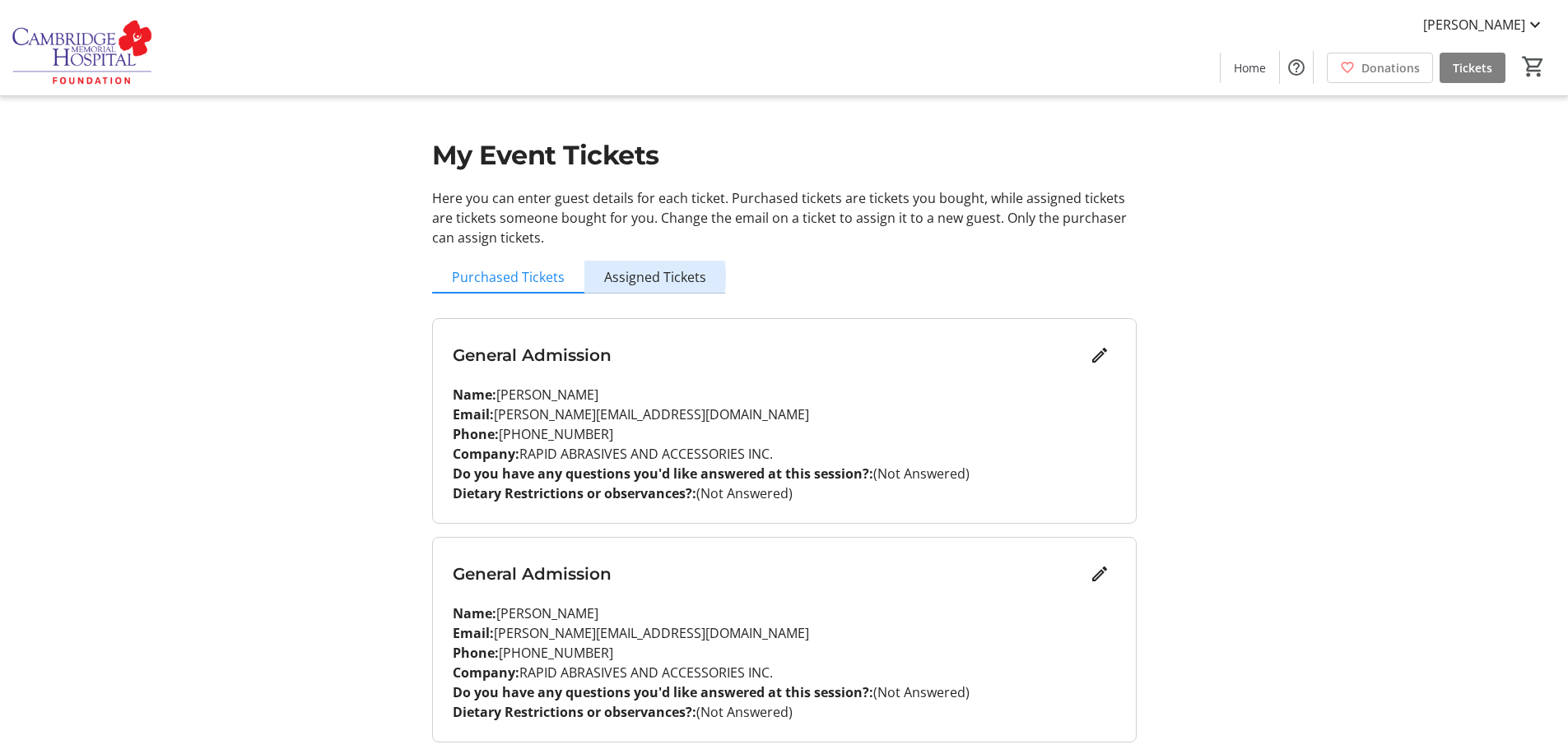
click at [642, 277] on span "Assigned Tickets" at bounding box center [655, 277] width 102 height 14
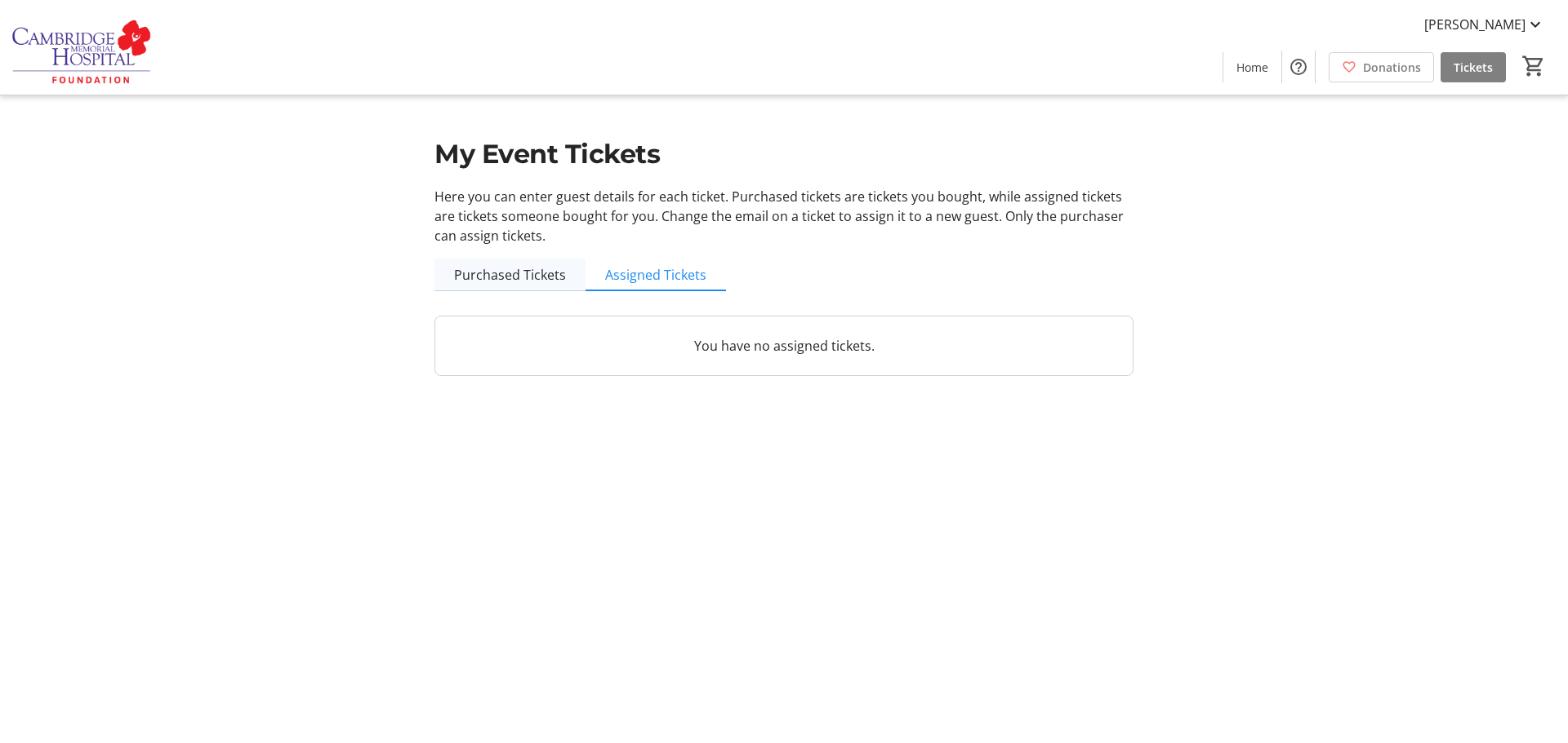
click at [511, 279] on span "Purchased Tickets" at bounding box center [510, 275] width 112 height 14
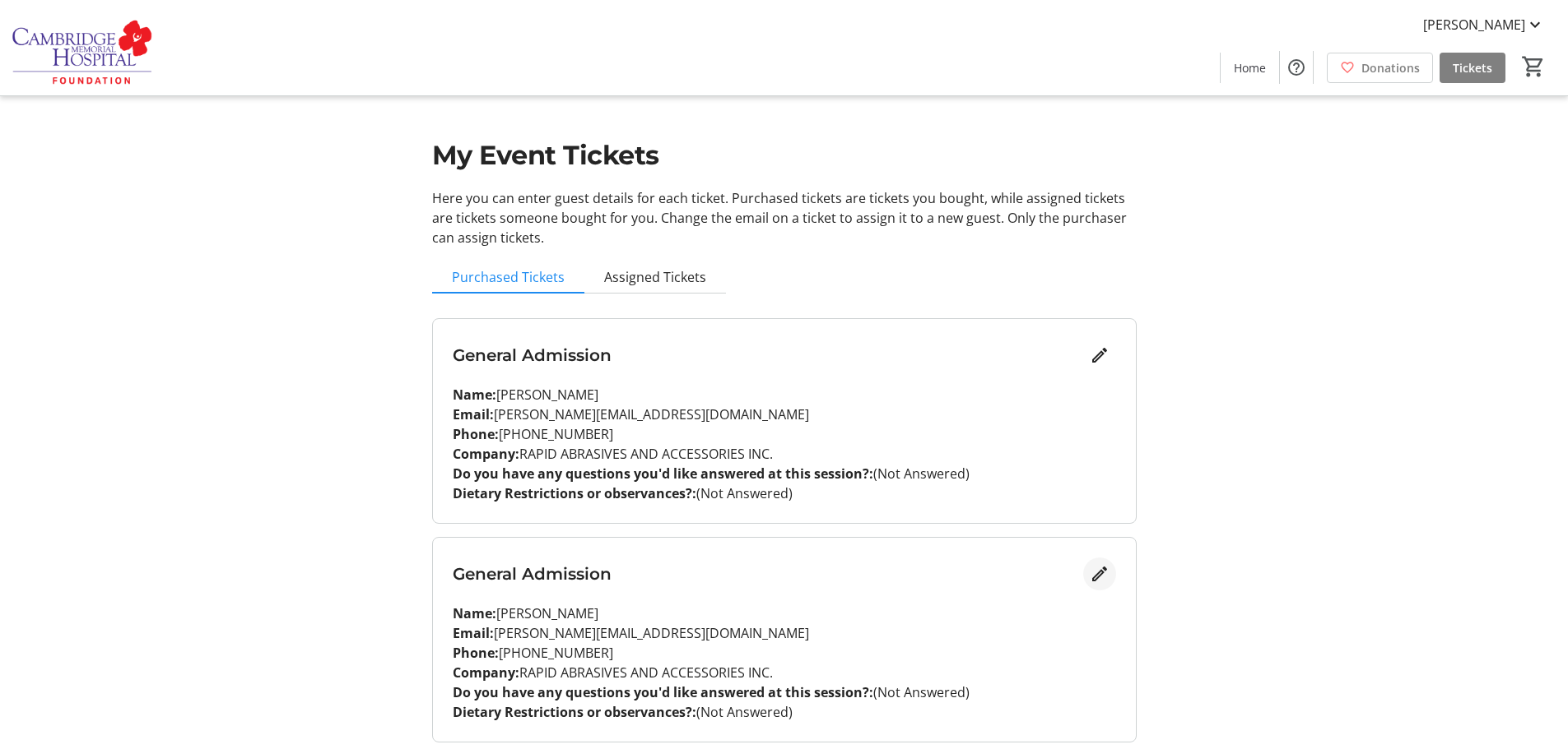
click at [1098, 570] on mat-icon "Edit" at bounding box center [1100, 574] width 19 height 19
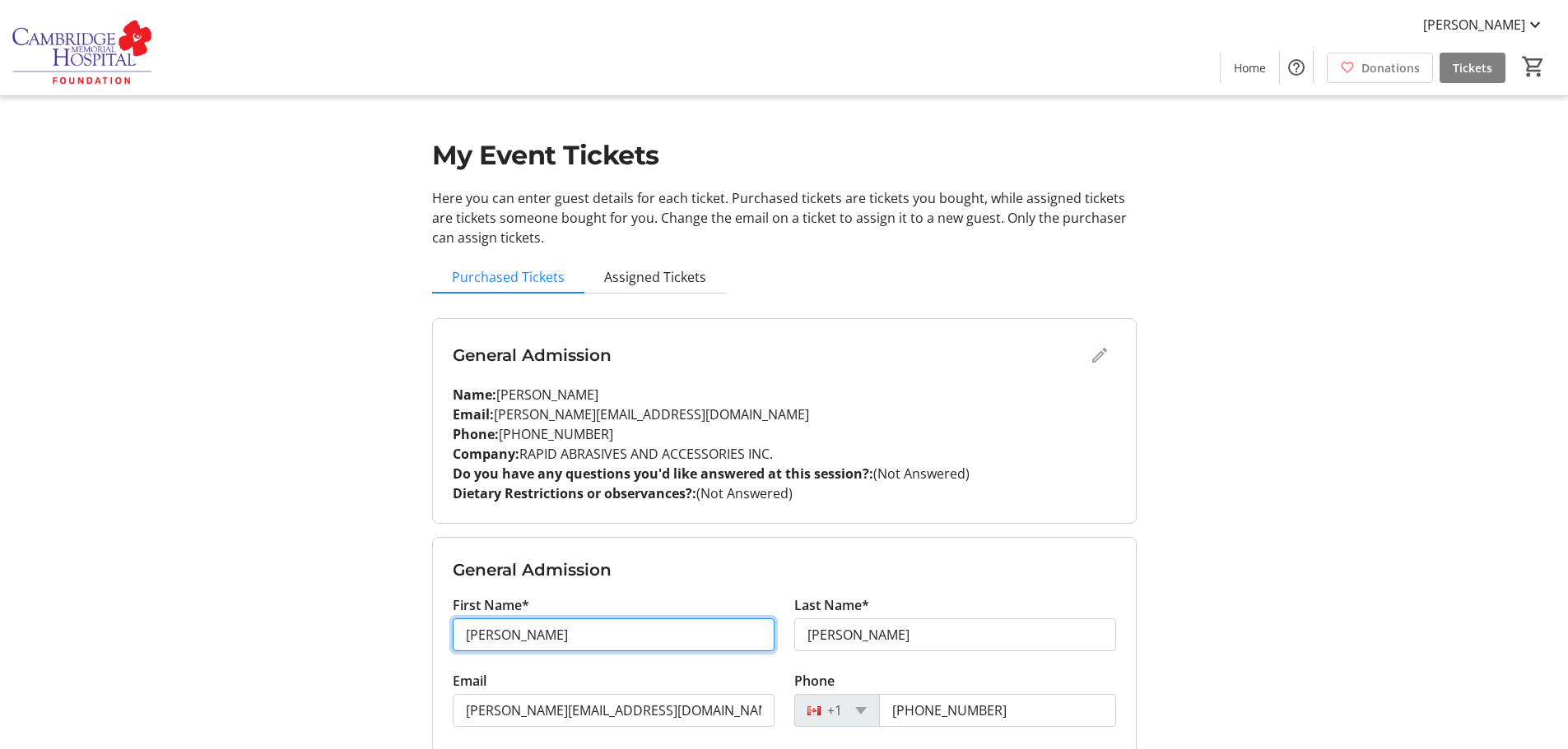
click at [524, 635] on input "[PERSON_NAME]" at bounding box center [613, 635] width 322 height 33
type input "[PERSON_NAME]"
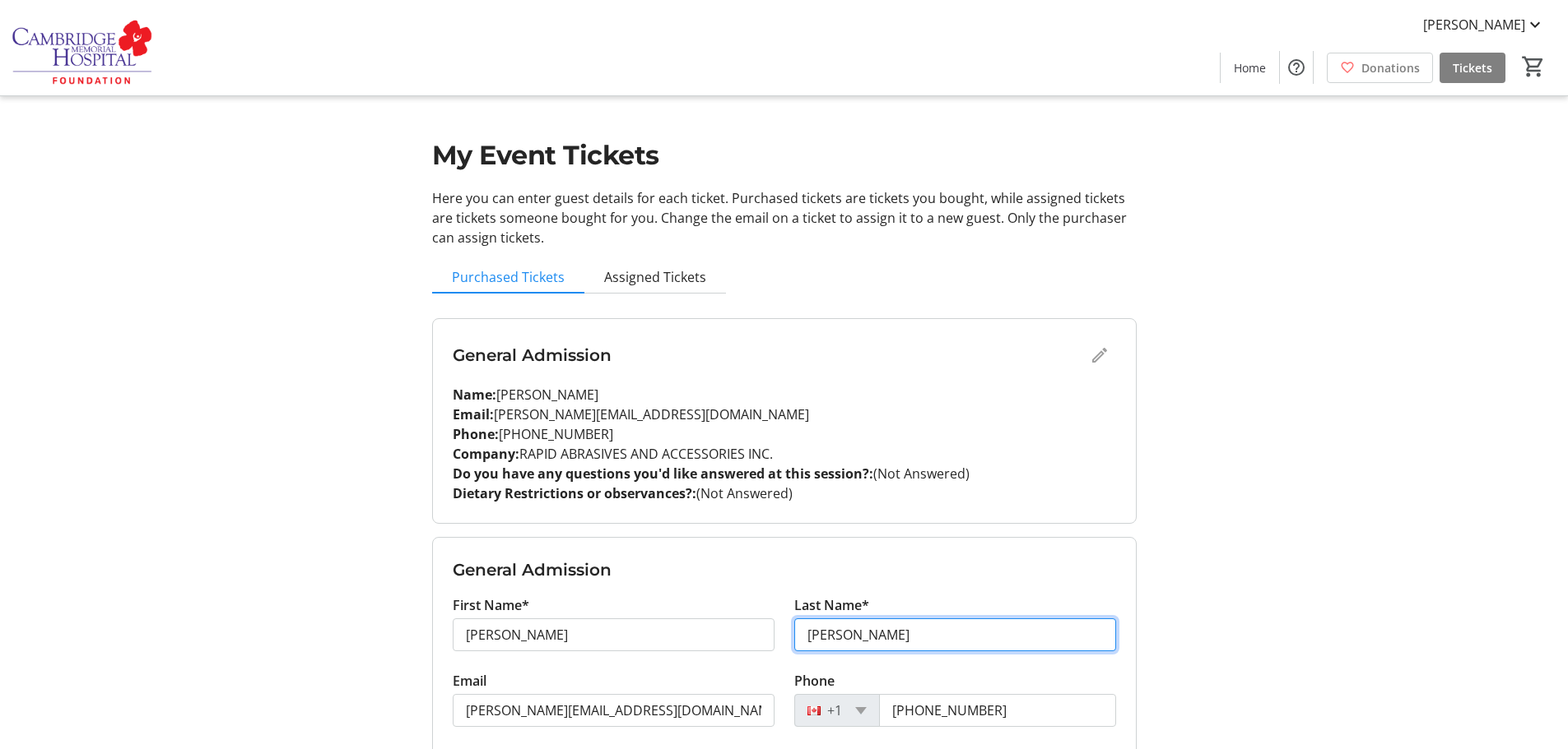
type input "[PERSON_NAME]"
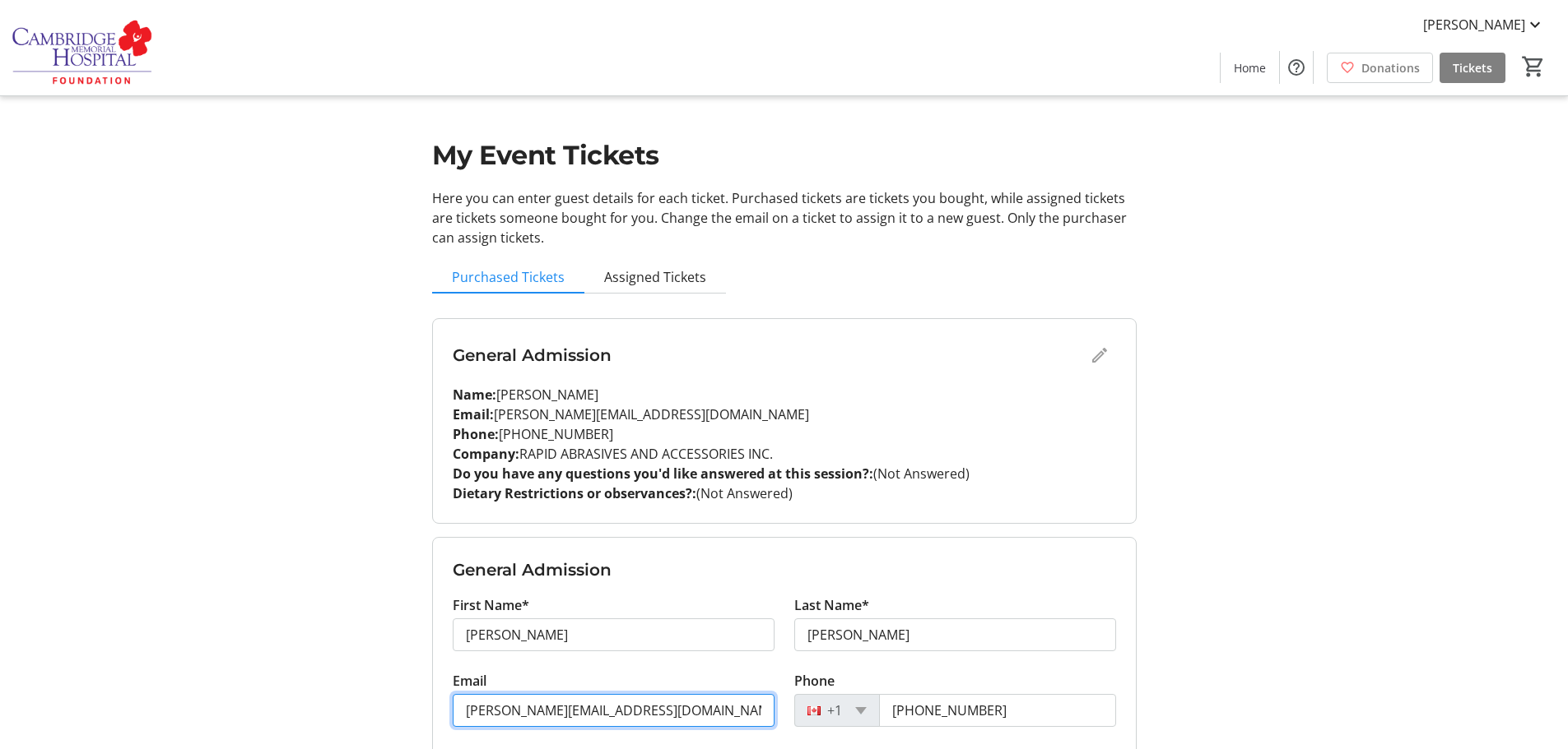
click at [631, 711] on input "[PERSON_NAME][EMAIL_ADDRESS][DOMAIN_NAME]" at bounding box center [613, 711] width 322 height 33
type input "s"
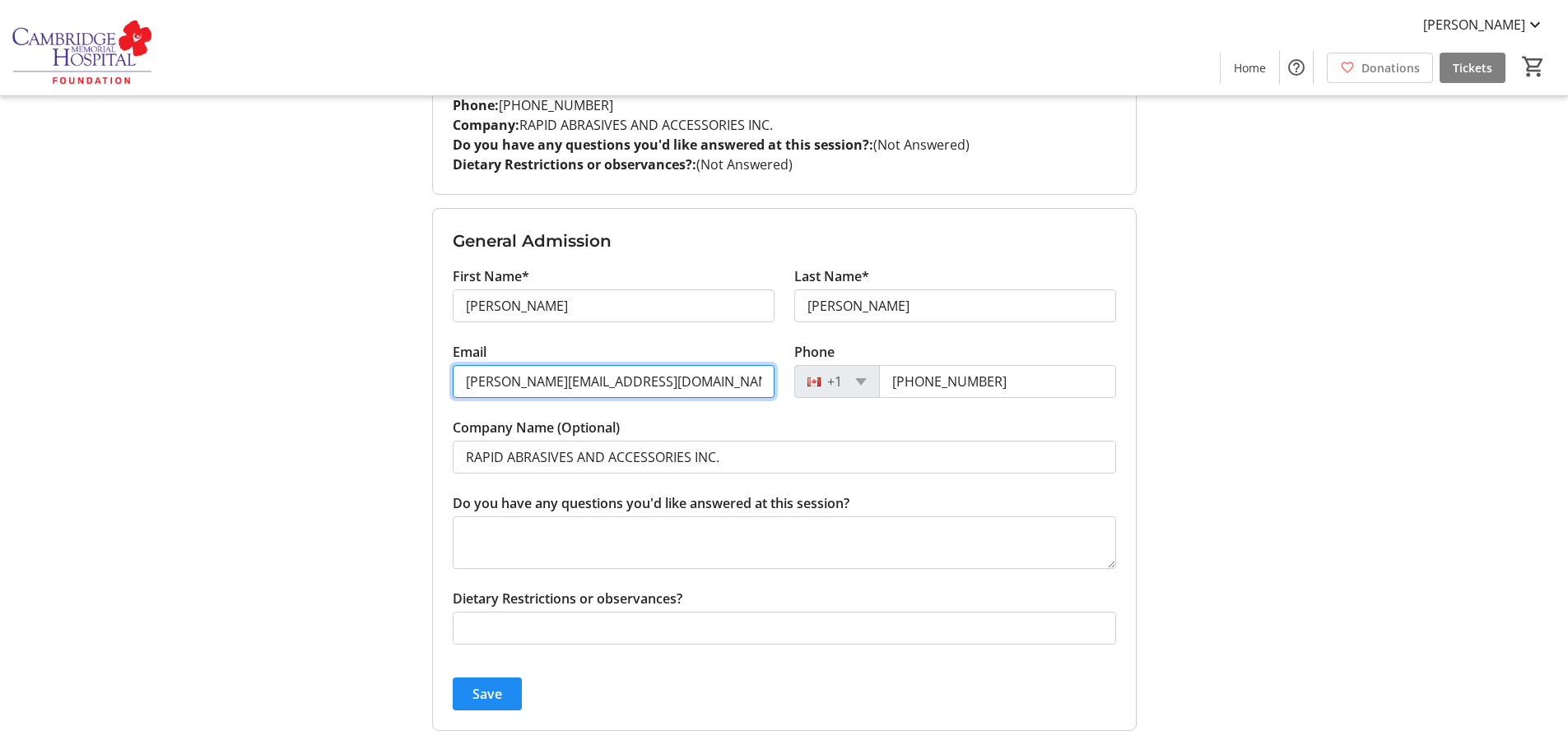
scroll to position [376, 0]
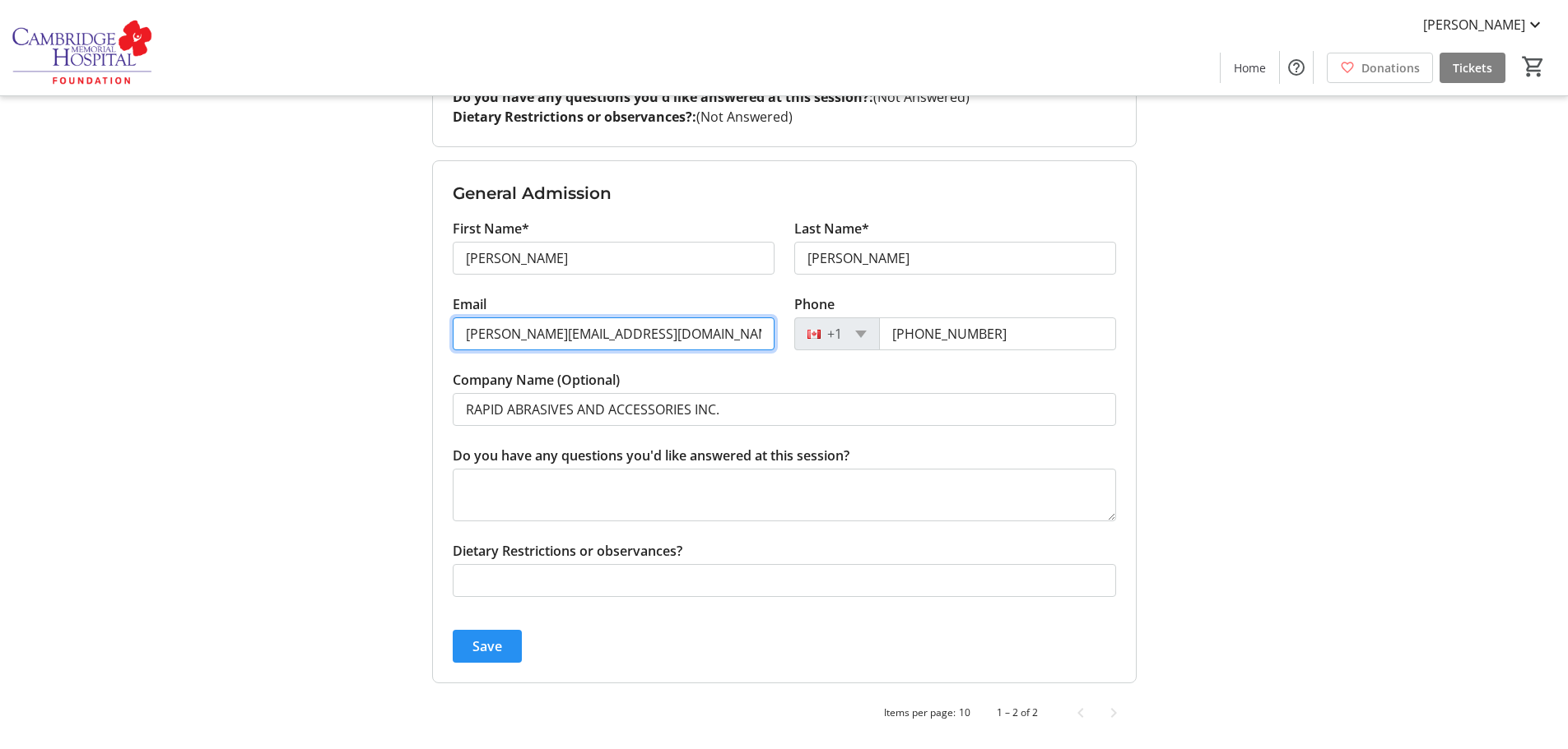
type input "[PERSON_NAME][EMAIL_ADDRESS][DOMAIN_NAME]"
click at [484, 645] on span "Save" at bounding box center [487, 647] width 29 height 19
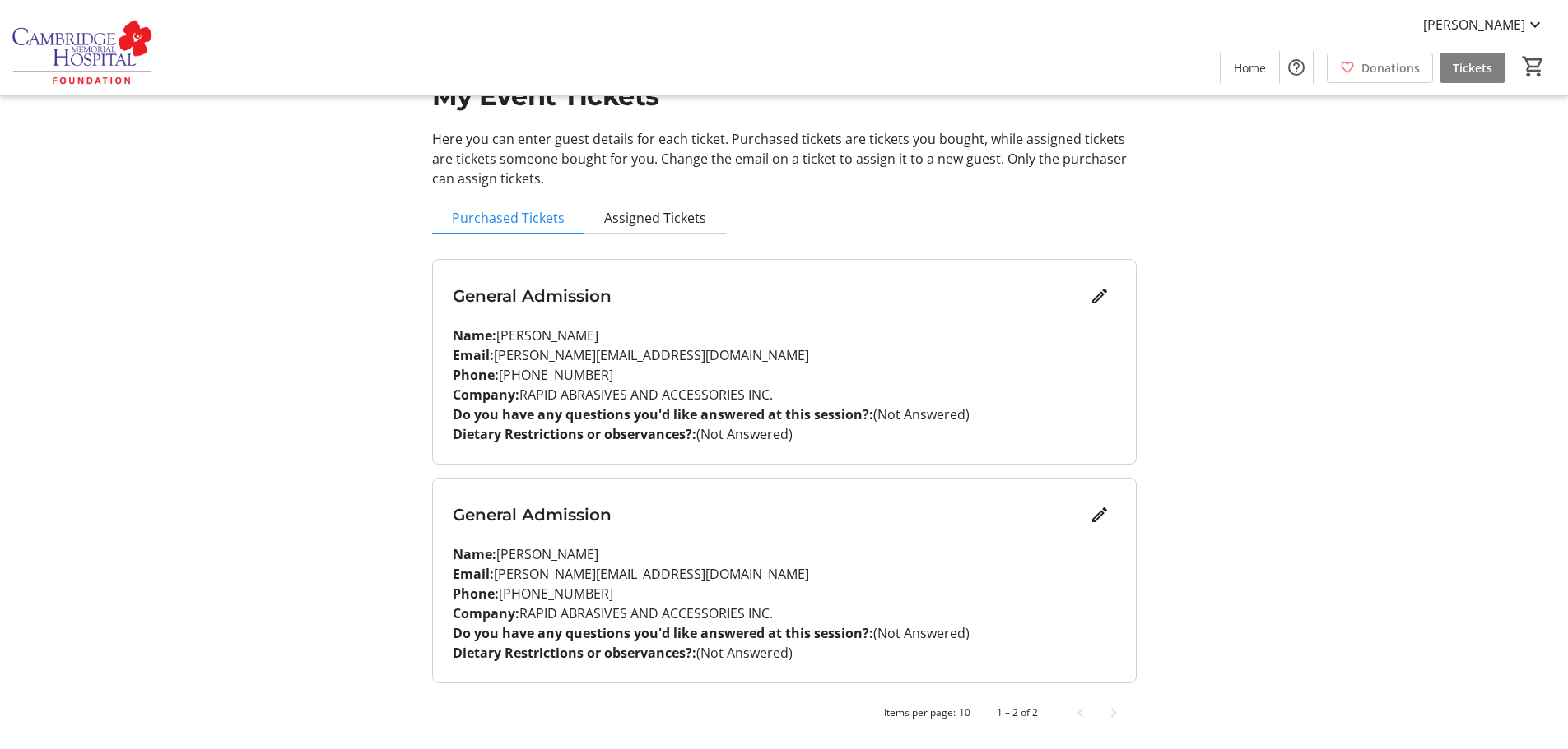
scroll to position [0, 0]
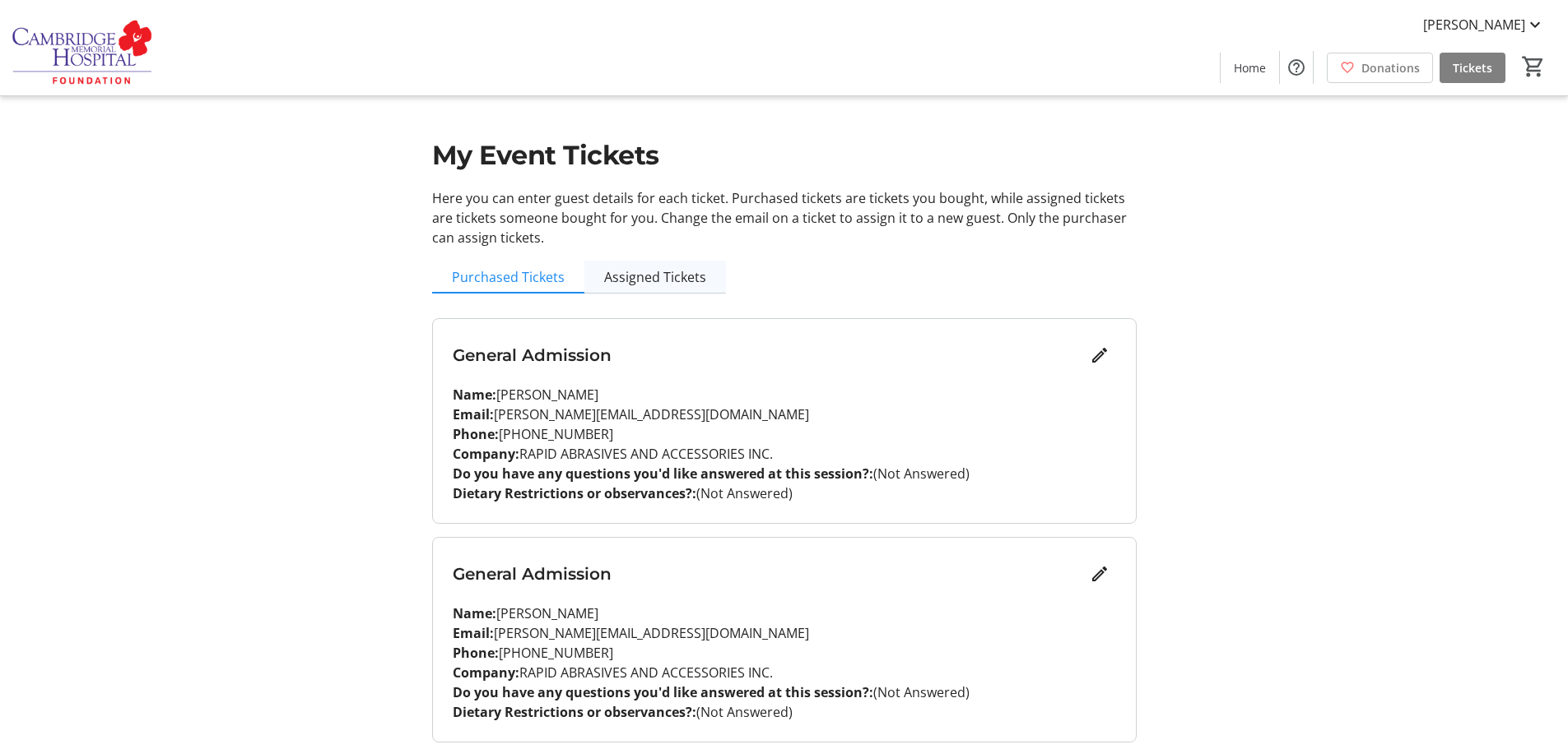
click at [633, 276] on span "Assigned Tickets" at bounding box center [655, 277] width 102 height 14
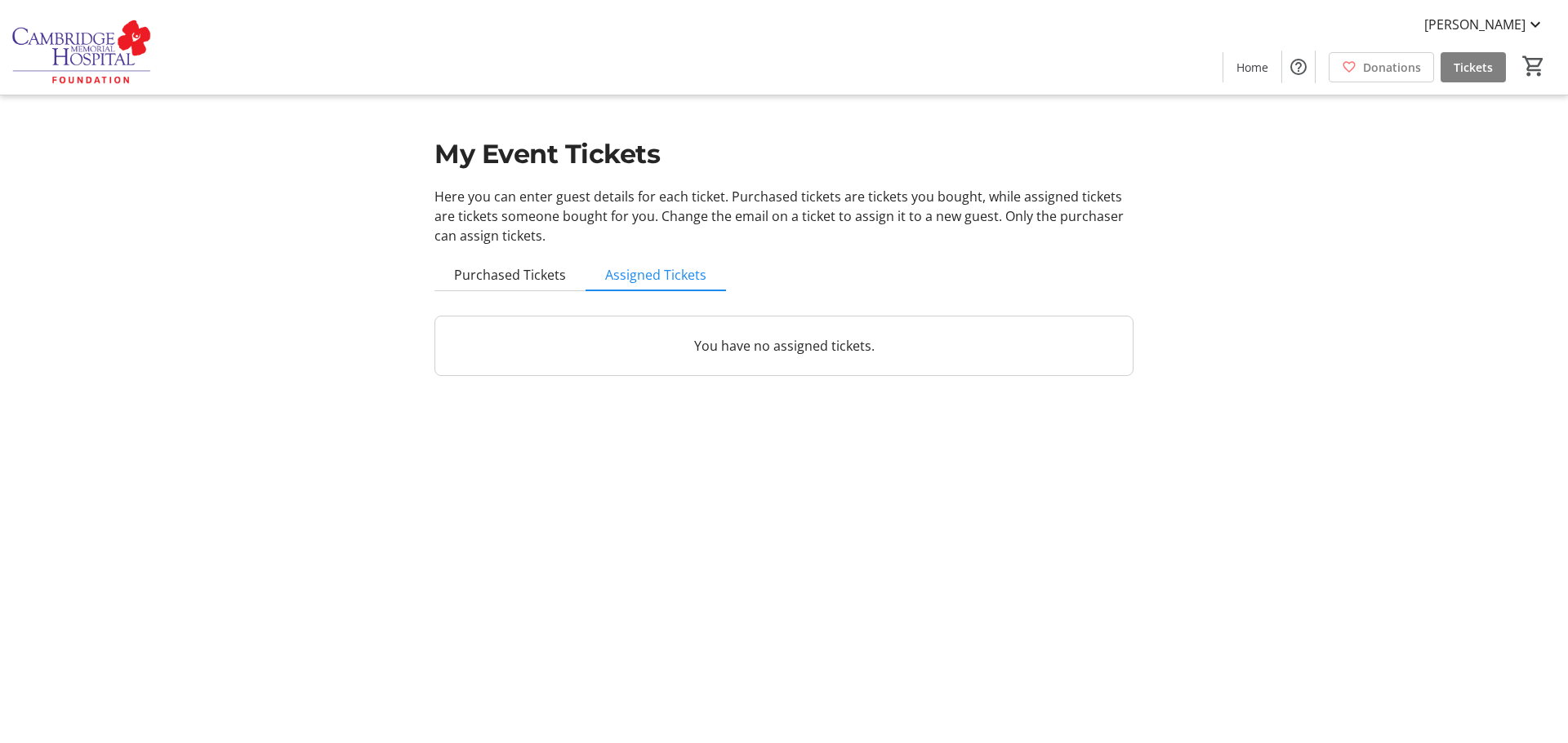
click at [765, 346] on p "You have no assigned tickets." at bounding box center [784, 345] width 658 height 19
click at [489, 278] on span "Purchased Tickets" at bounding box center [510, 275] width 112 height 14
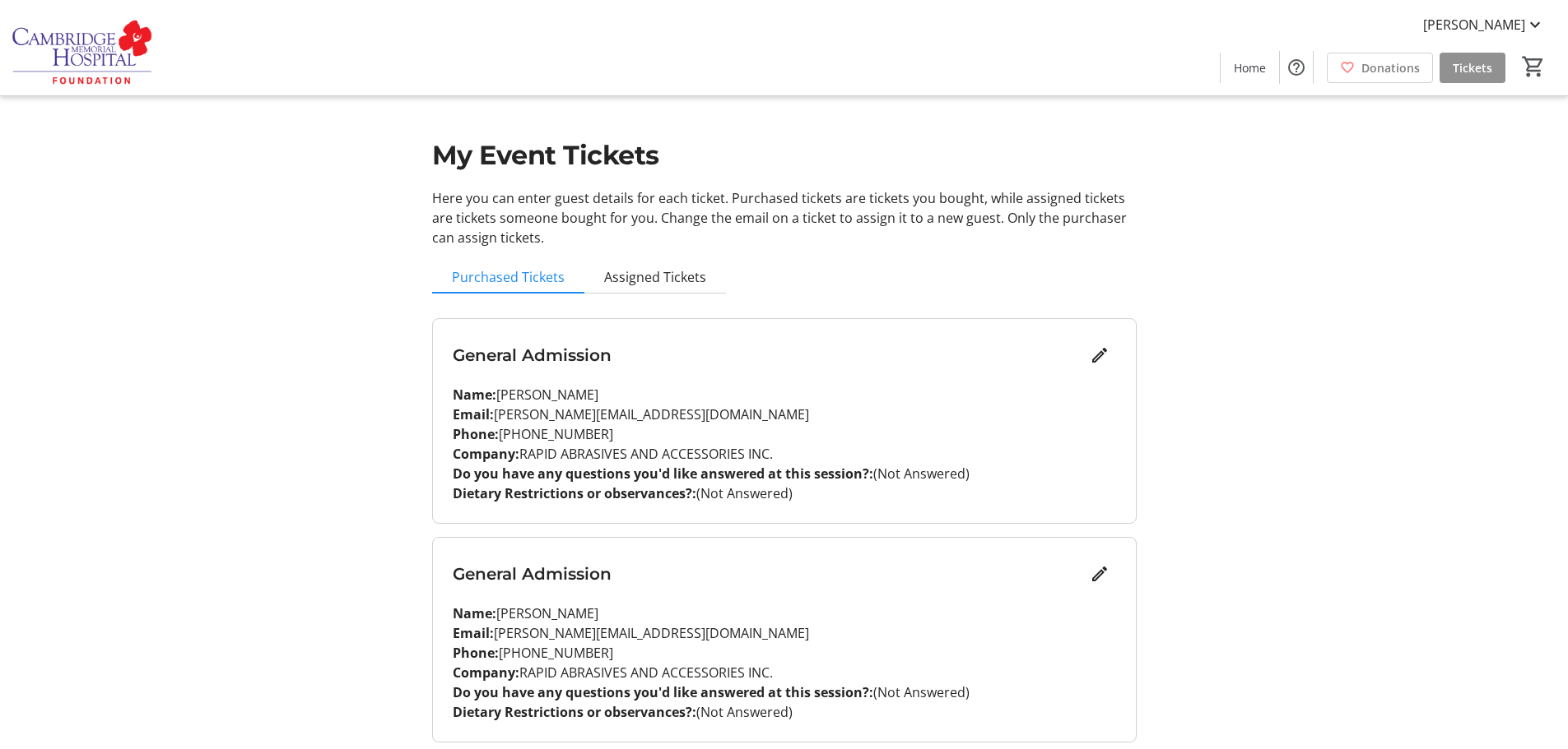
click at [1476, 68] on span "Tickets" at bounding box center [1473, 68] width 40 height 18
